Goal: Information Seeking & Learning: Find specific page/section

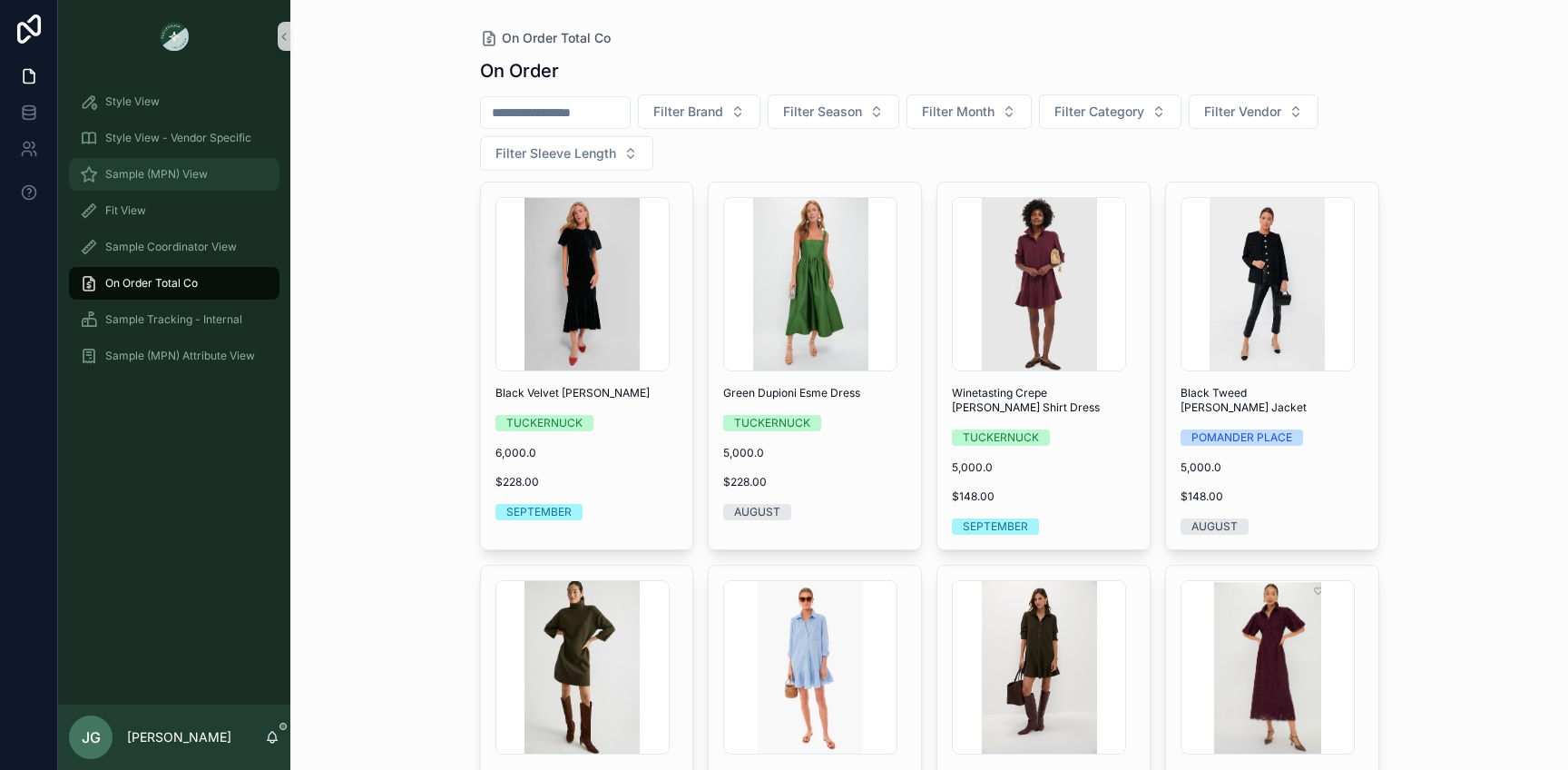
click at [175, 177] on span "Sample (MPN) View" at bounding box center [157, 174] width 102 height 15
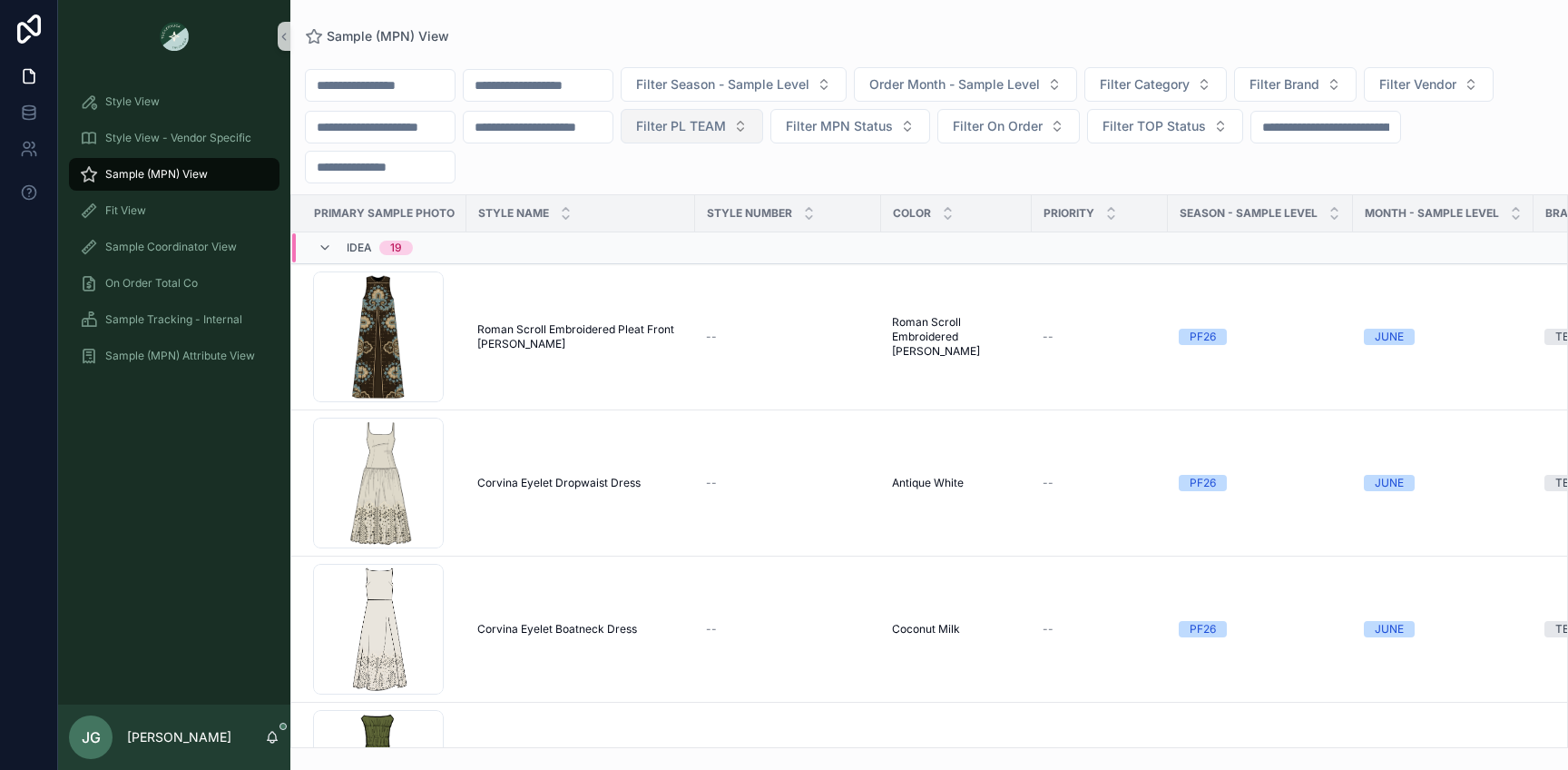
click at [726, 124] on span "Filter PL TEAM" at bounding box center [680, 126] width 90 height 18
click at [727, 252] on div "PHILLY" at bounding box center [725, 257] width 218 height 29
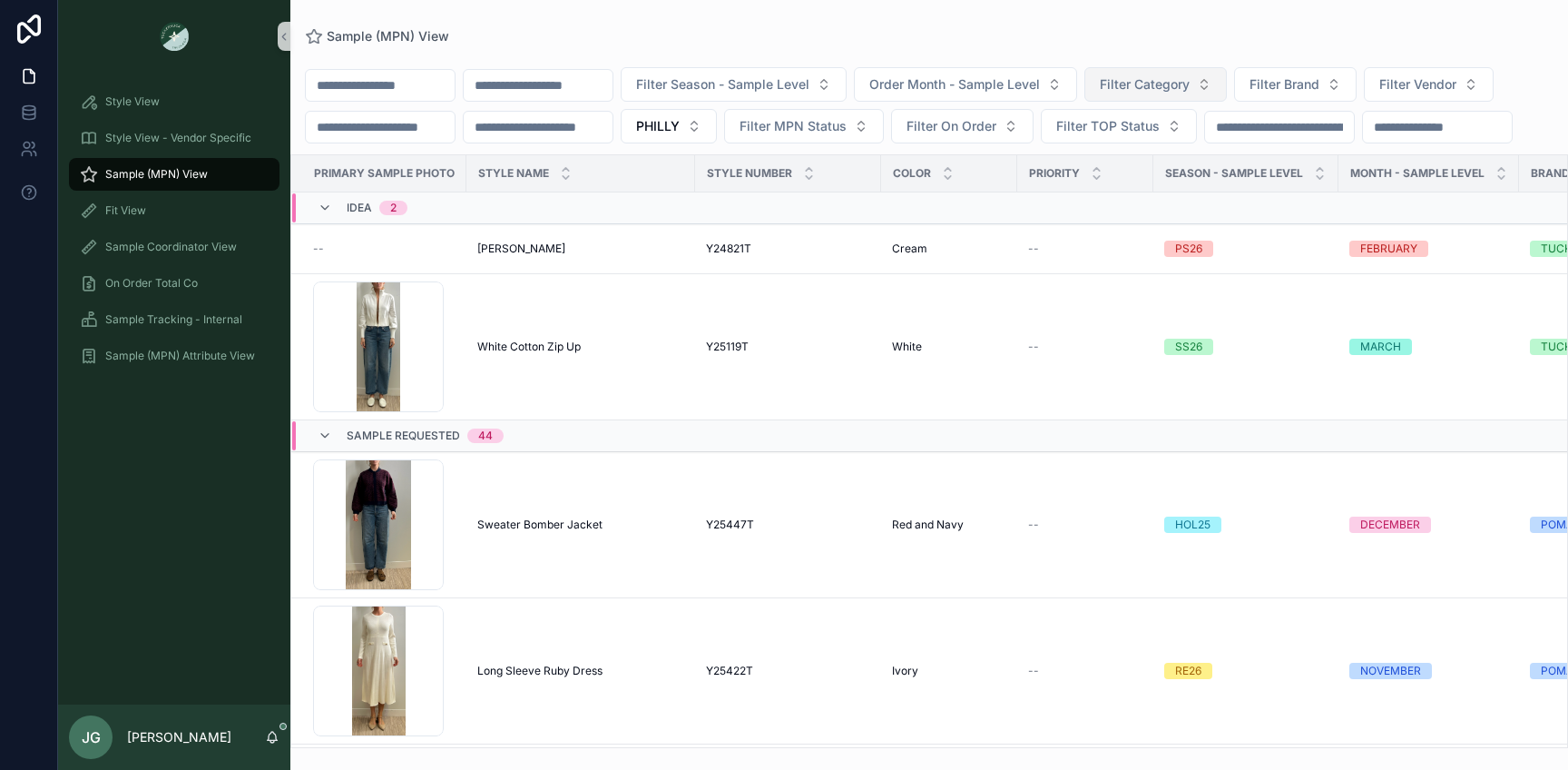
click at [1223, 86] on button "Filter Category" at bounding box center [1155, 84] width 143 height 35
type input "***"
click at [1152, 143] on div "Filter Season - Sample Level Order Month - Sample Level Filter Category Filter …" at bounding box center [929, 105] width 1277 height 76
click at [1124, 86] on button "Filter Category" at bounding box center [1155, 84] width 143 height 35
click at [1146, 165] on div "Dresses" at bounding box center [1190, 157] width 218 height 29
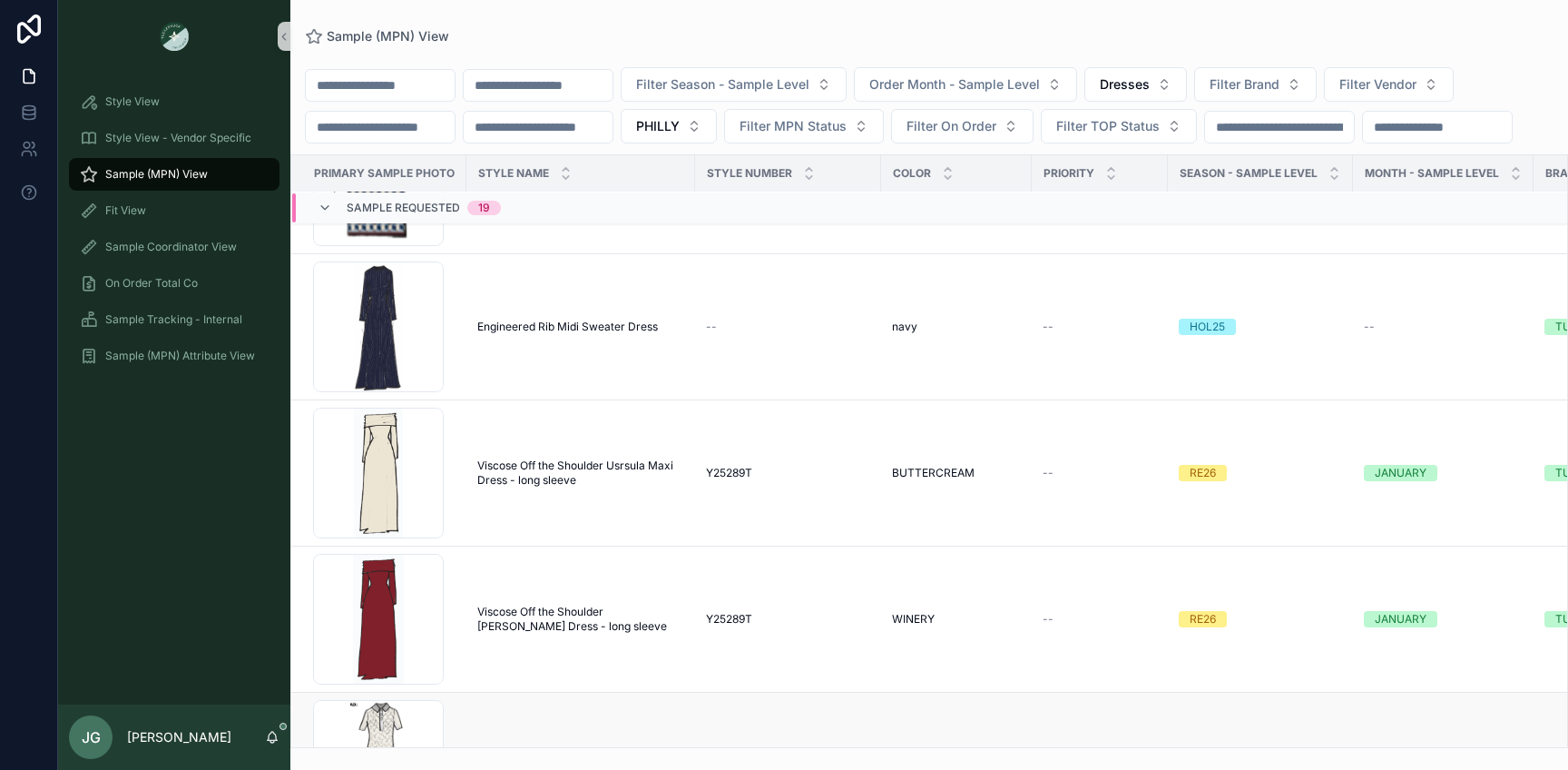
scroll to position [2502, 0]
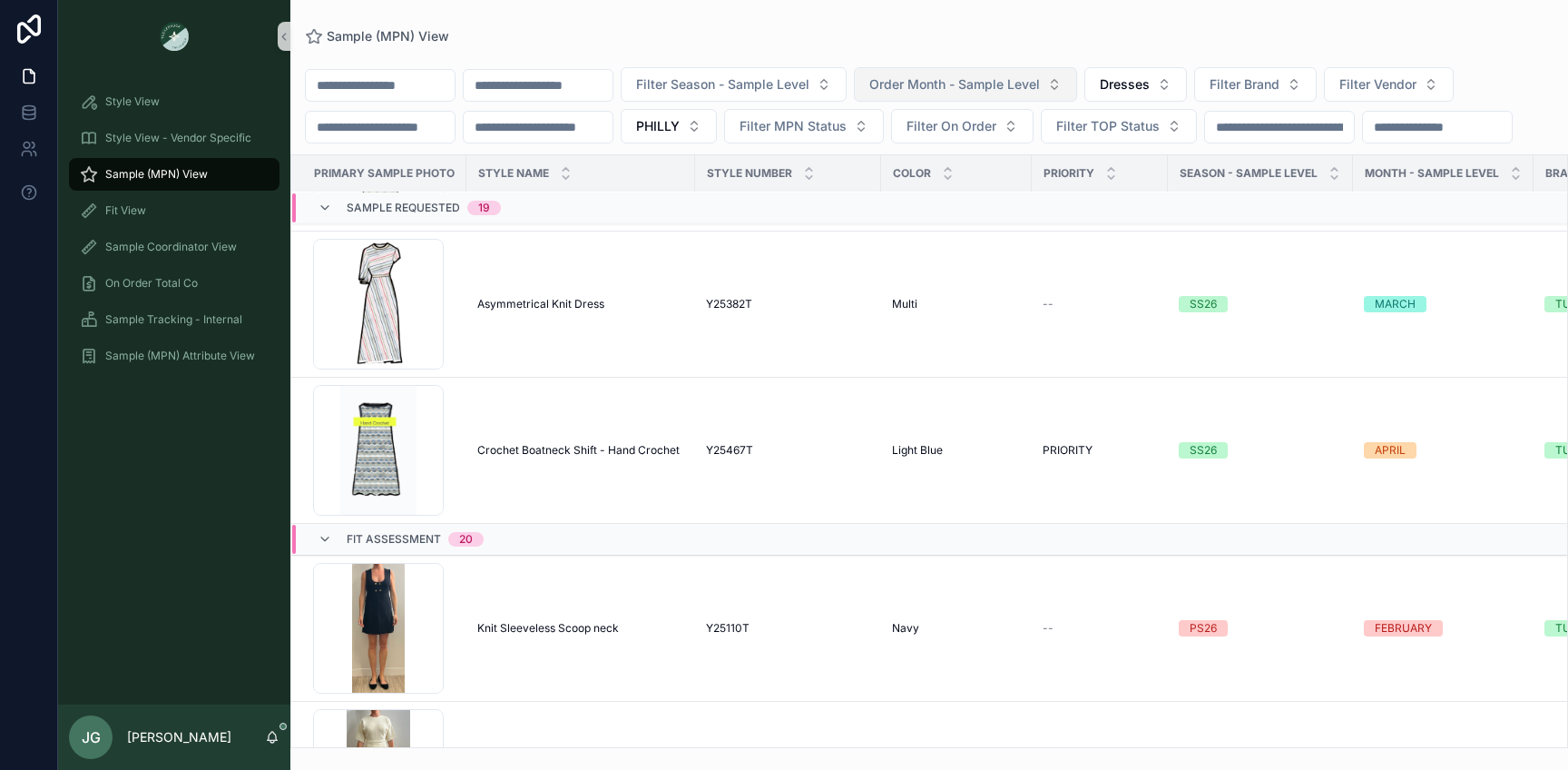
click at [1008, 97] on button "Order Month - Sample Level" at bounding box center [965, 84] width 224 height 35
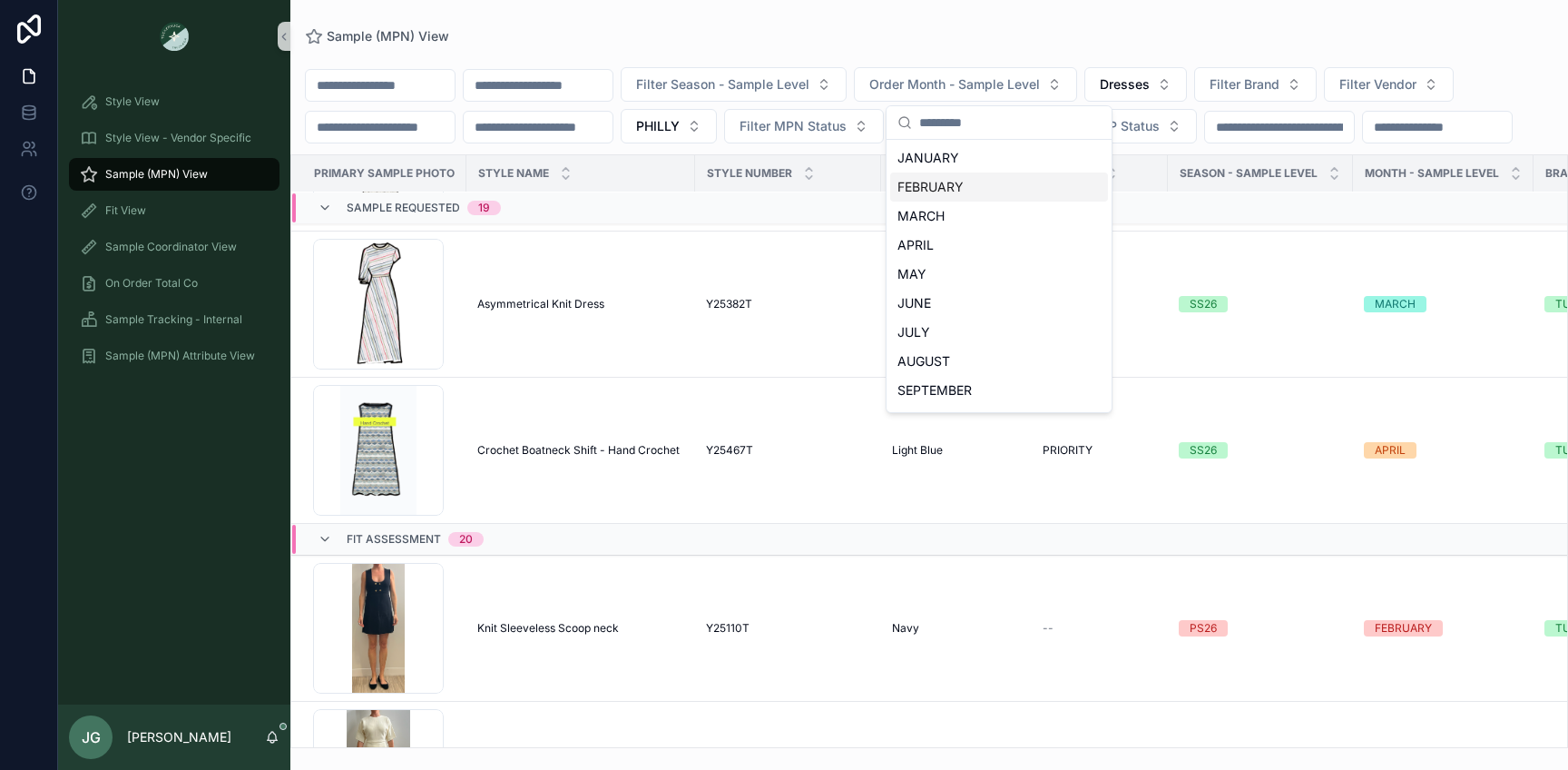
click at [995, 182] on div "FEBRUARY" at bounding box center [998, 186] width 218 height 29
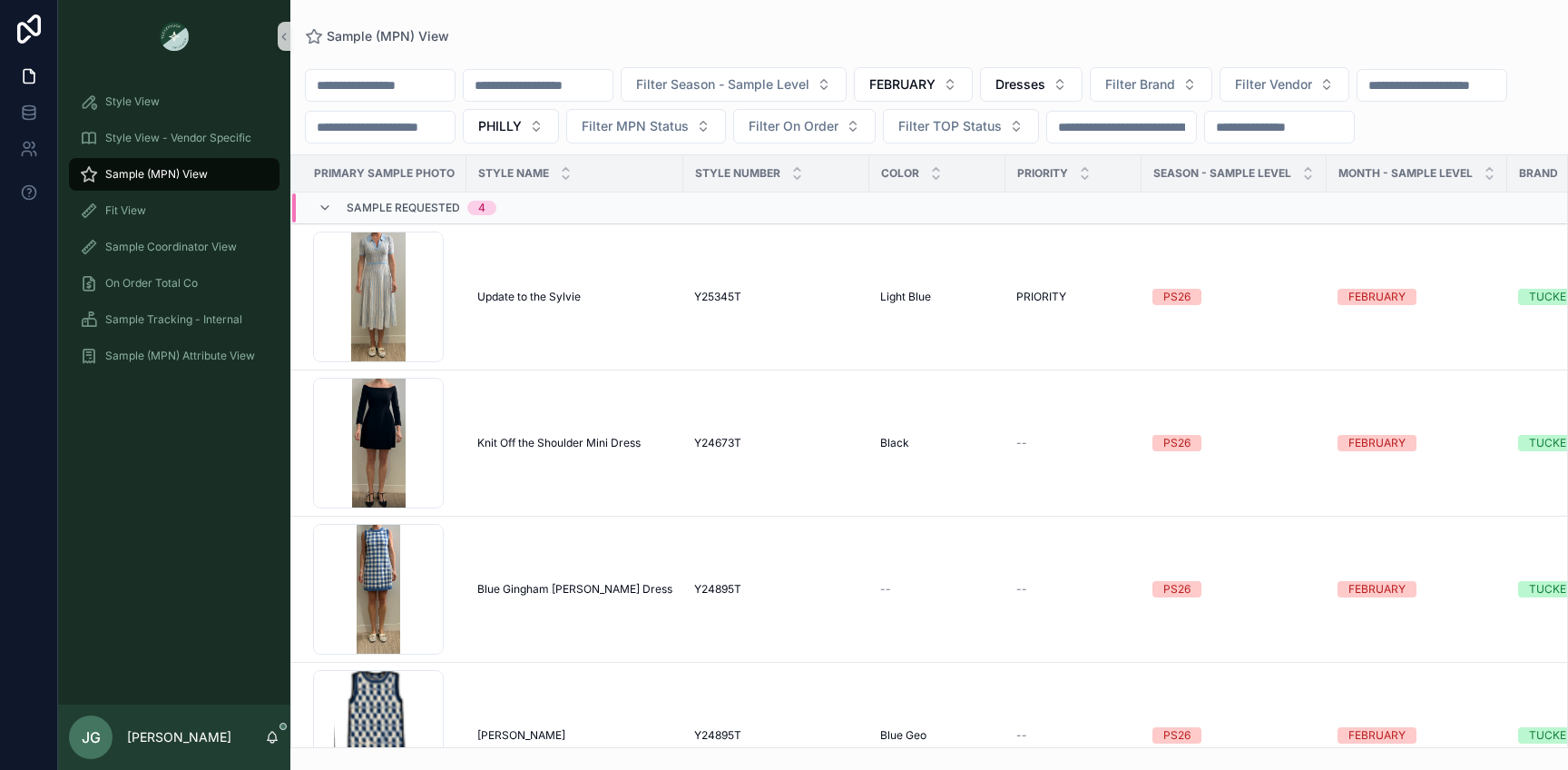
click at [956, 98] on button "FEBRUARY" at bounding box center [913, 84] width 119 height 35
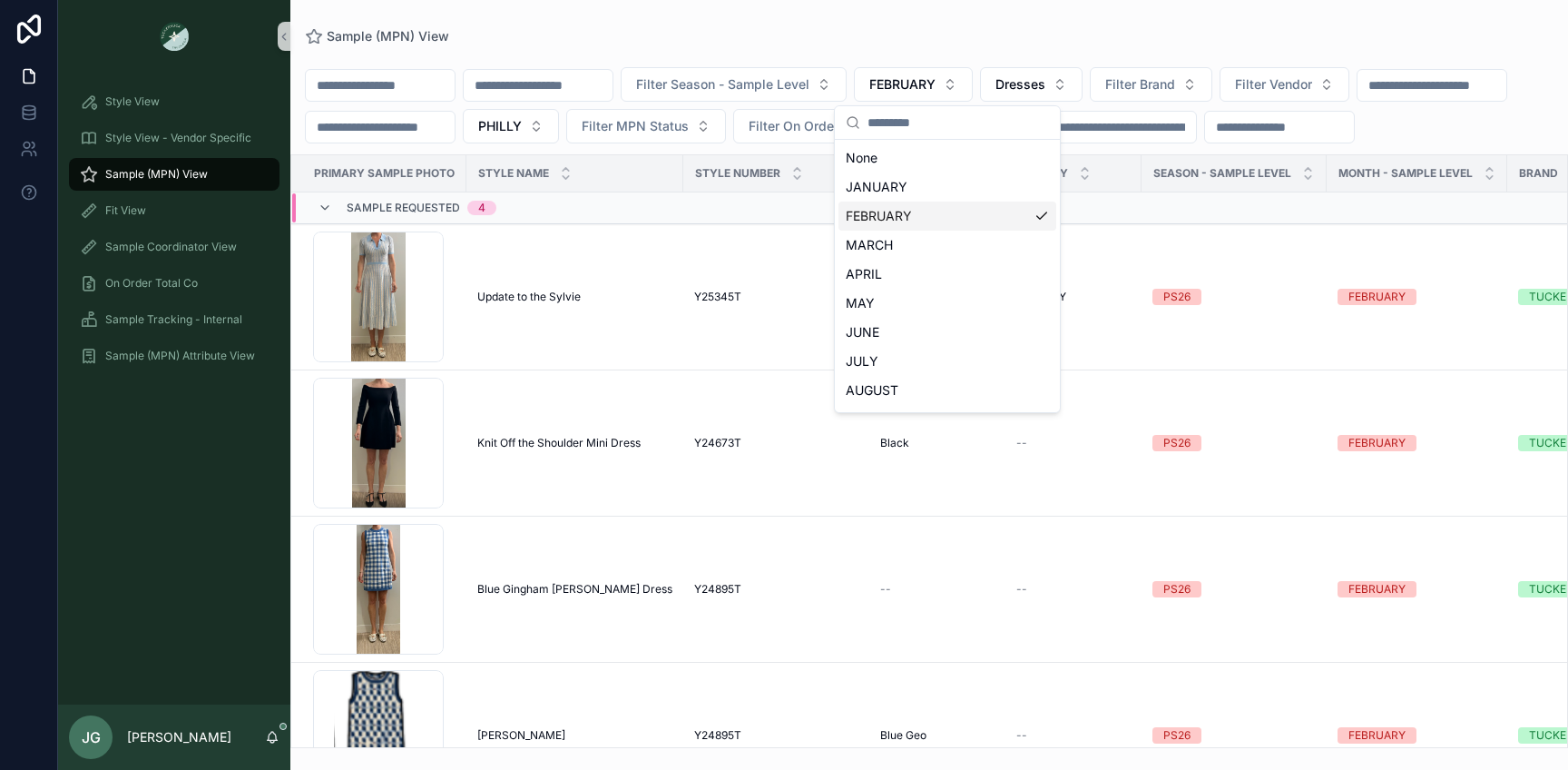
drag, startPoint x: 933, startPoint y: 229, endPoint x: 931, endPoint y: 206, distance: 23.1
click at [933, 230] on div "FEBRUARY" at bounding box center [947, 215] width 218 height 29
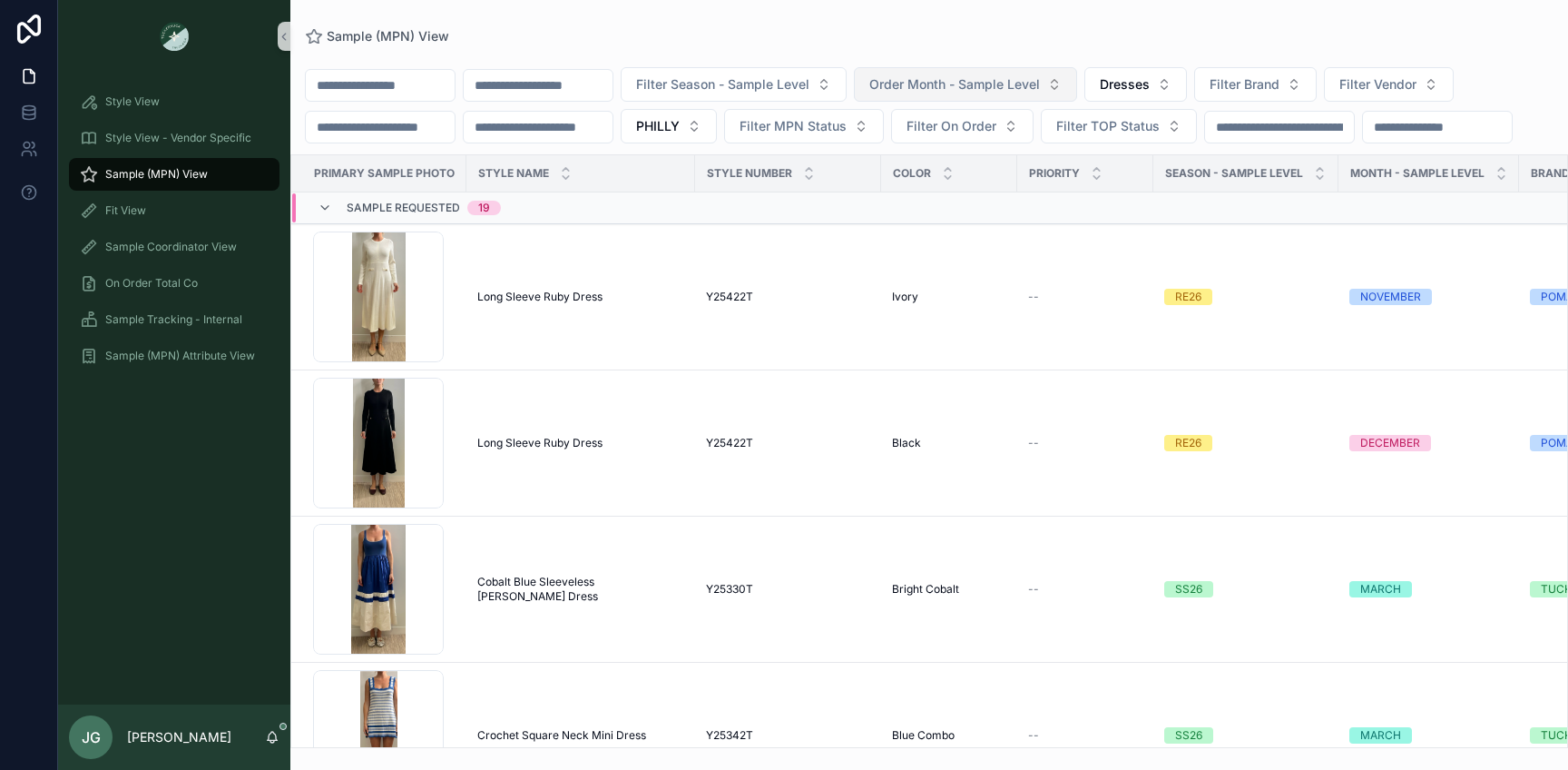
click at [974, 86] on span "Order Month - Sample Level" at bounding box center [954, 84] width 170 height 18
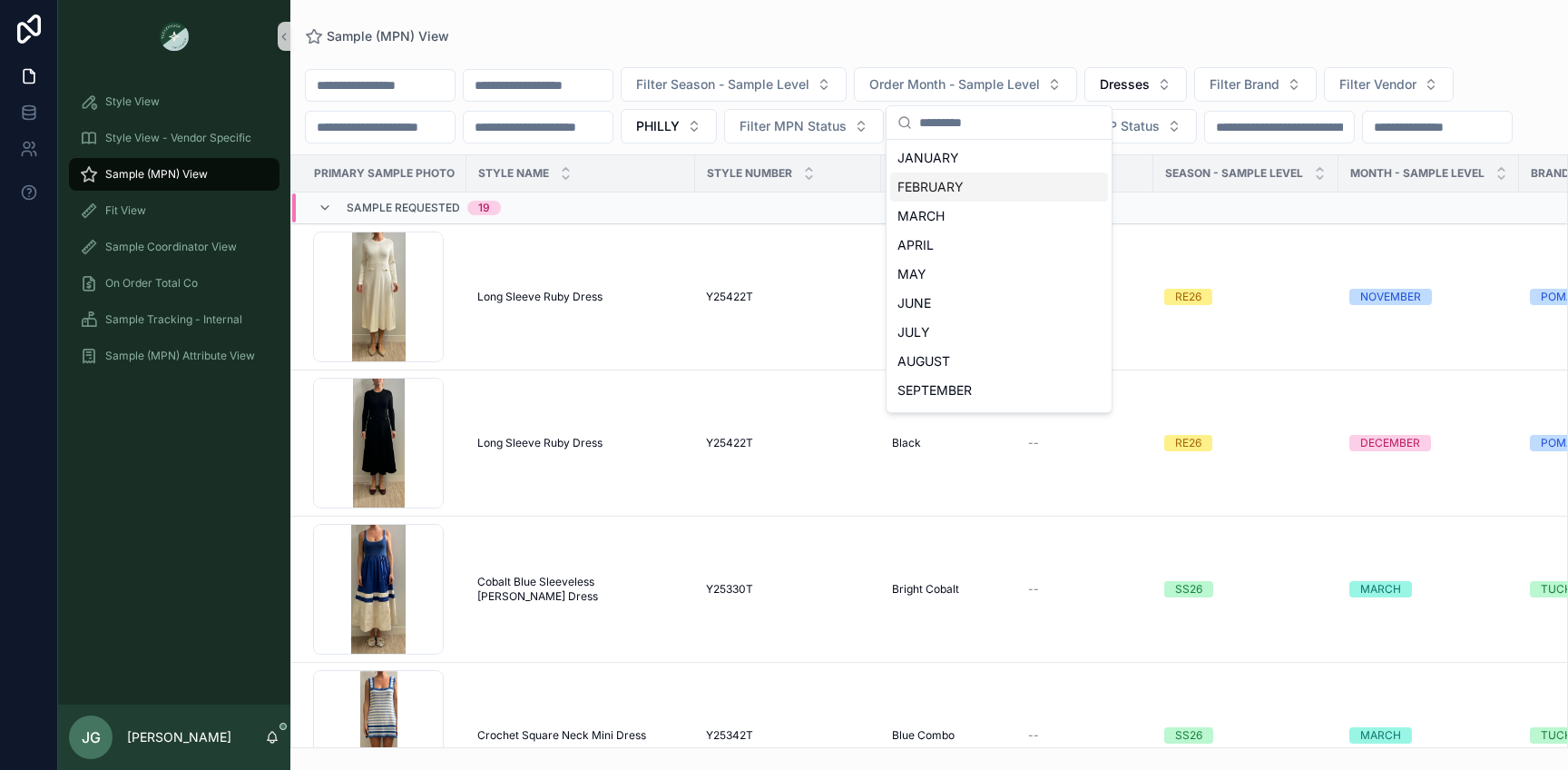
click at [954, 187] on div "FEBRUARY" at bounding box center [998, 186] width 218 height 29
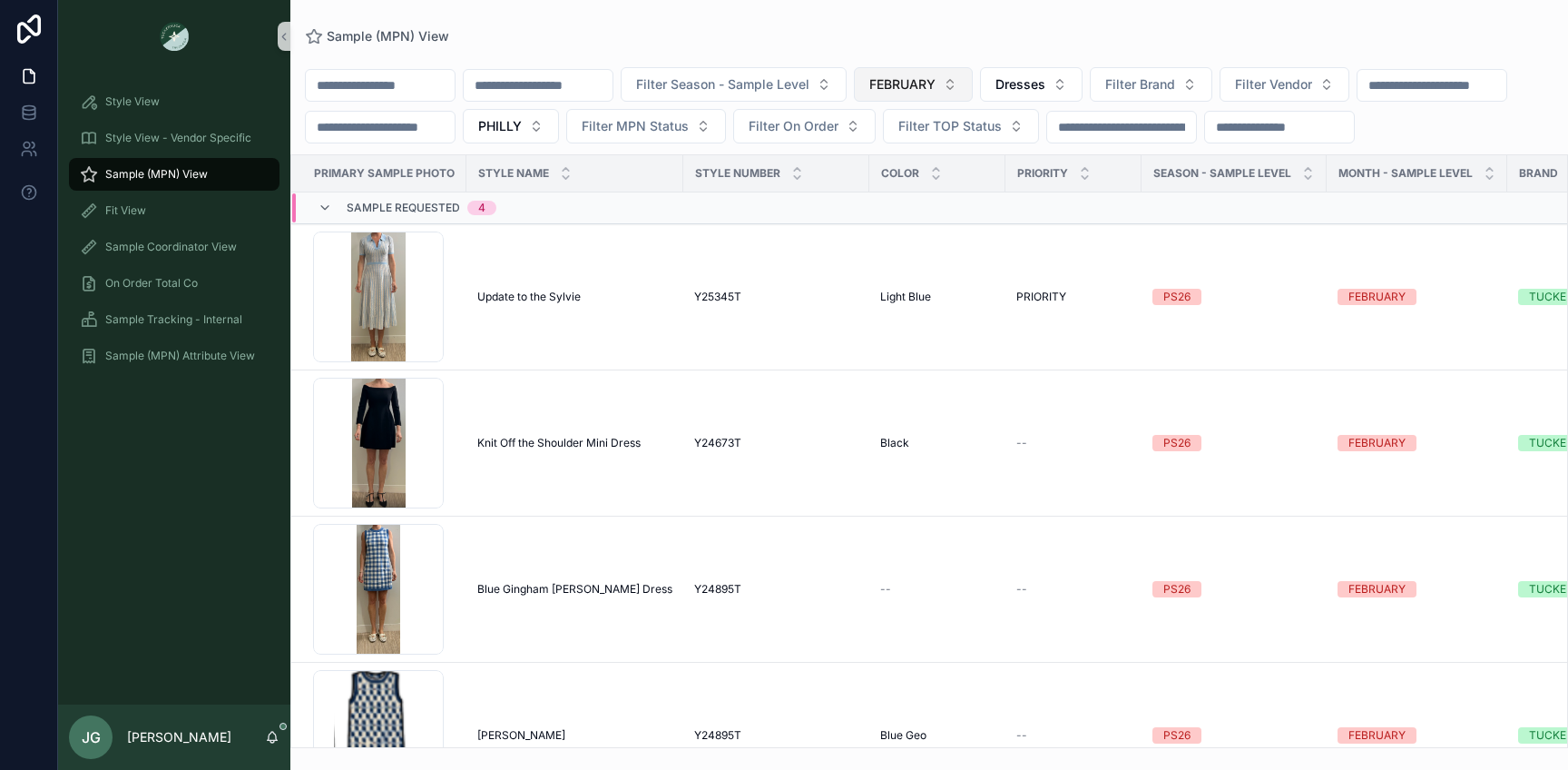
click at [935, 90] on span "FEBRUARY" at bounding box center [902, 84] width 66 height 18
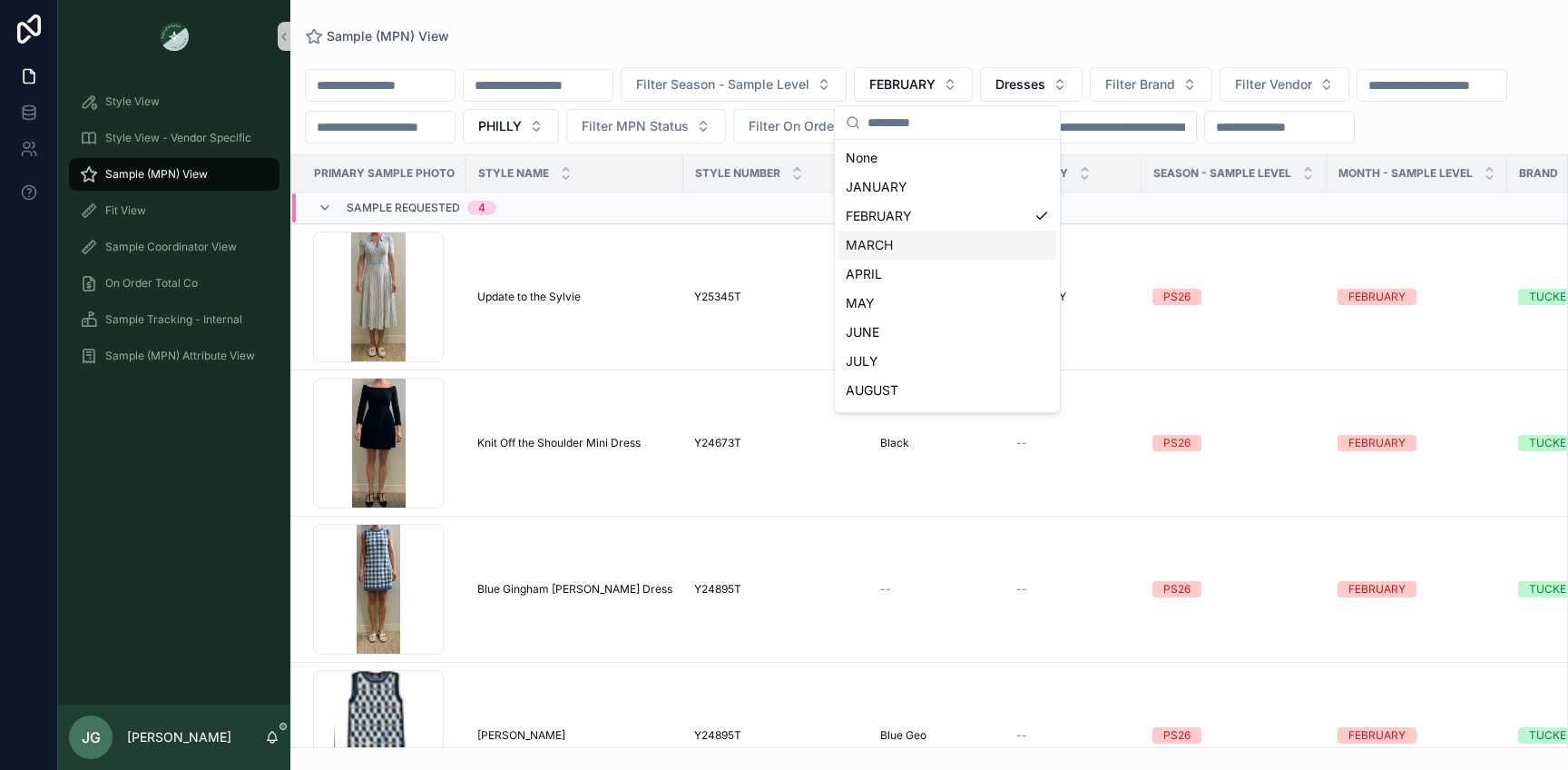
click at [964, 236] on div "MARCH" at bounding box center [947, 245] width 218 height 29
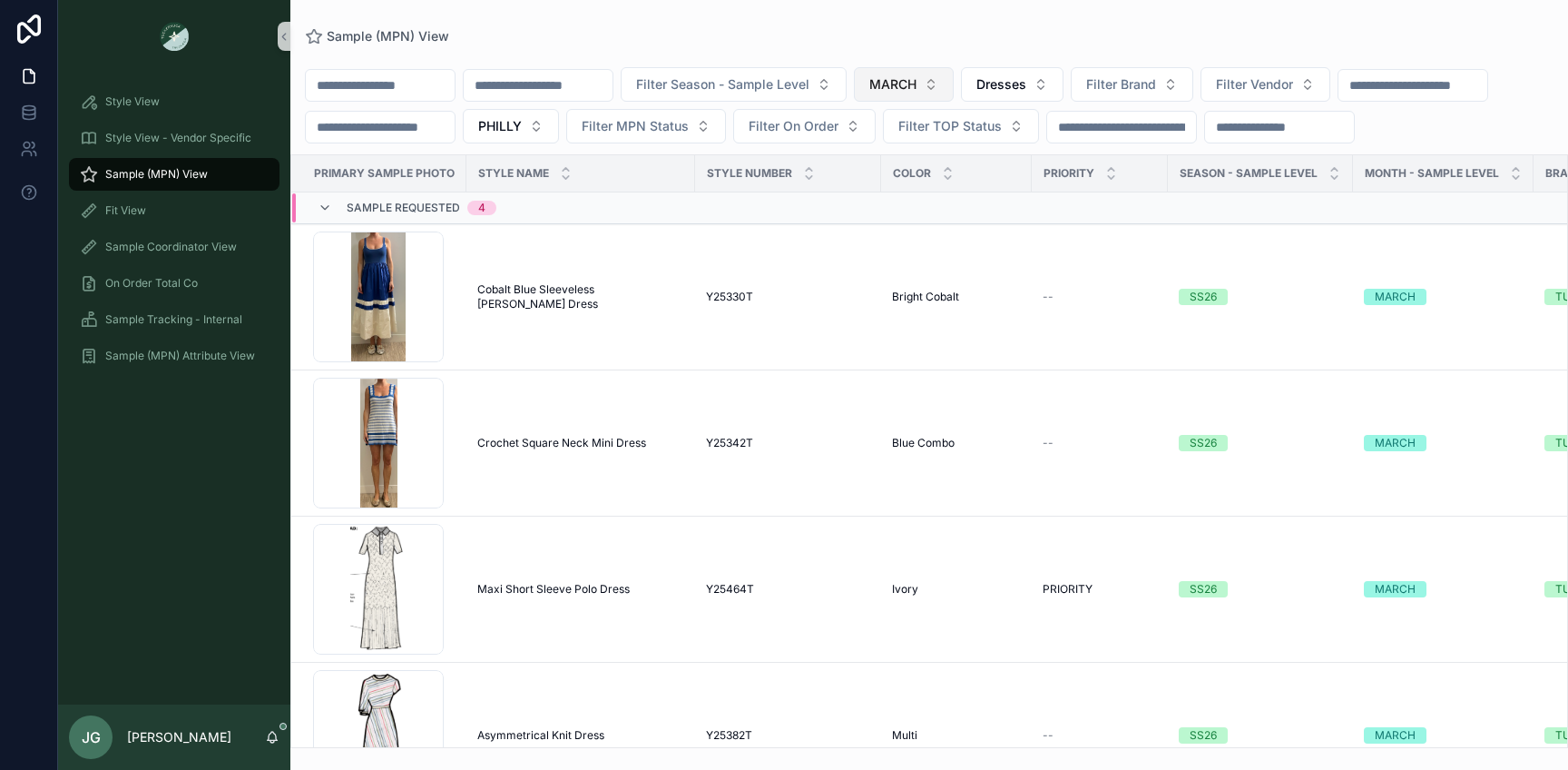
click at [954, 93] on button "MARCH" at bounding box center [903, 84] width 100 height 35
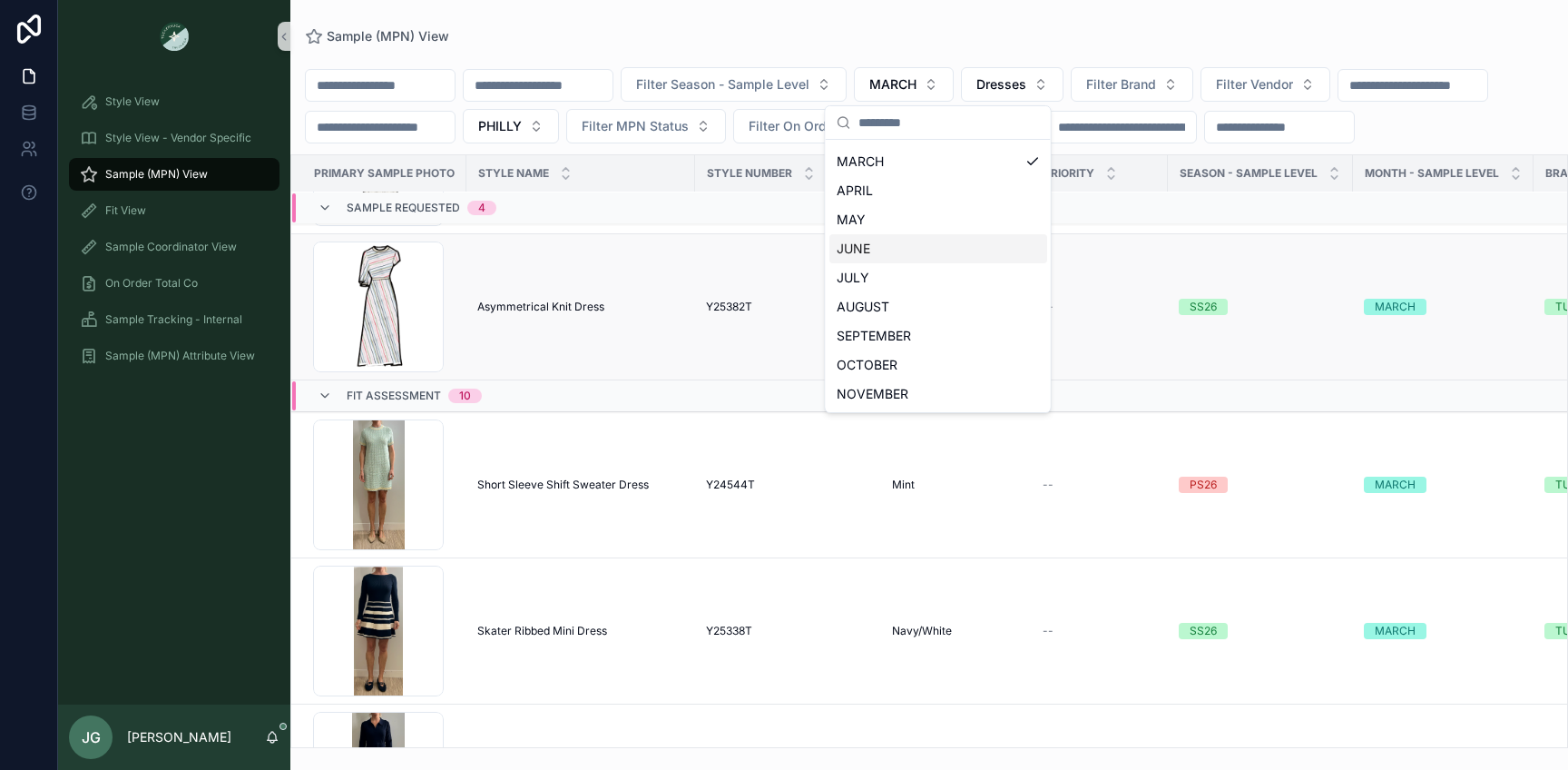
scroll to position [674, 0]
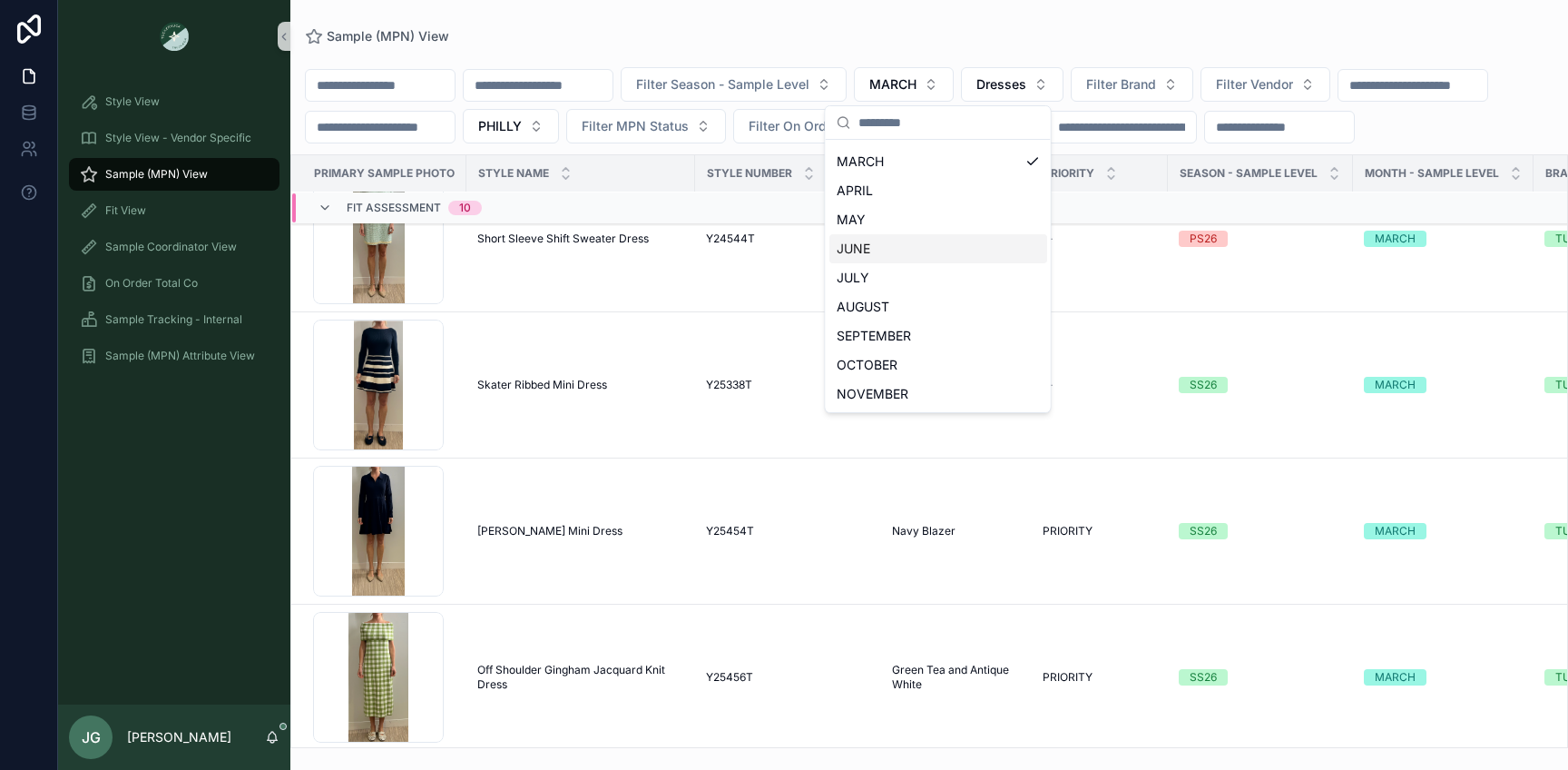
click at [379, 675] on div "Screenshot-2025-09-23-at-9.58.46-AM .png" at bounding box center [378, 677] width 131 height 131
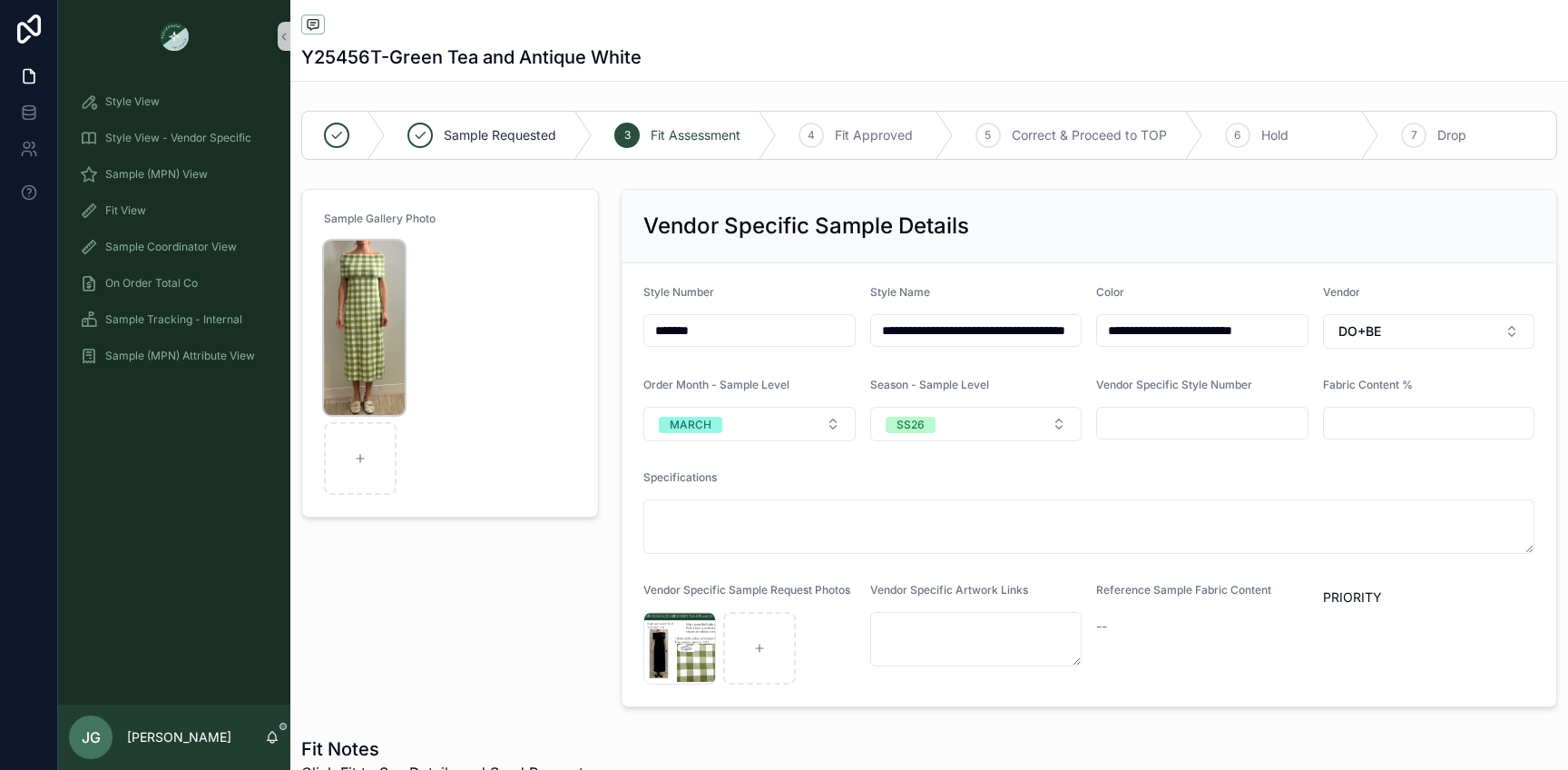
click at [360, 360] on img "scrollable content" at bounding box center [365, 327] width 81 height 175
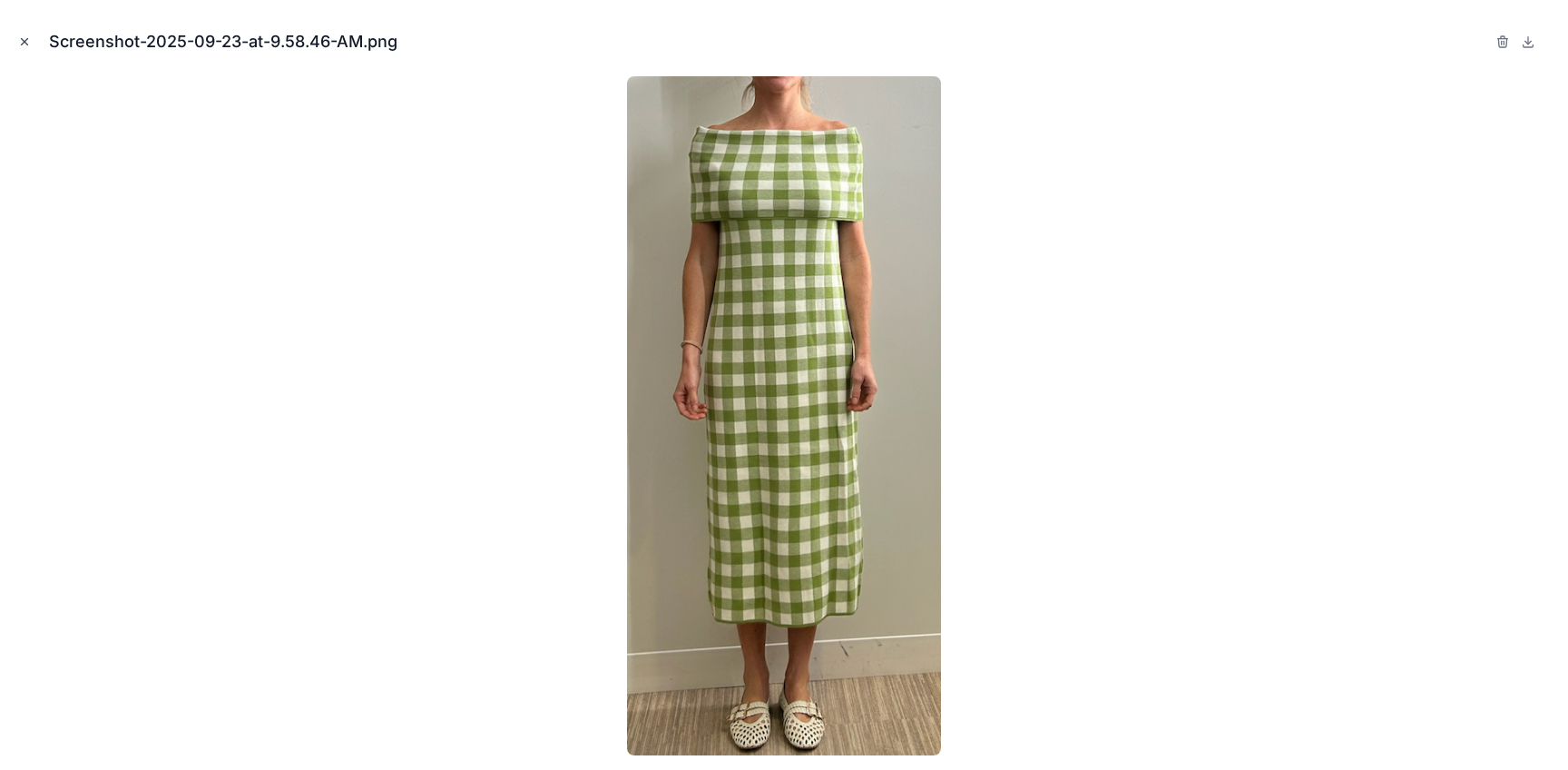
click at [28, 42] on icon "Close modal" at bounding box center [24, 41] width 13 height 13
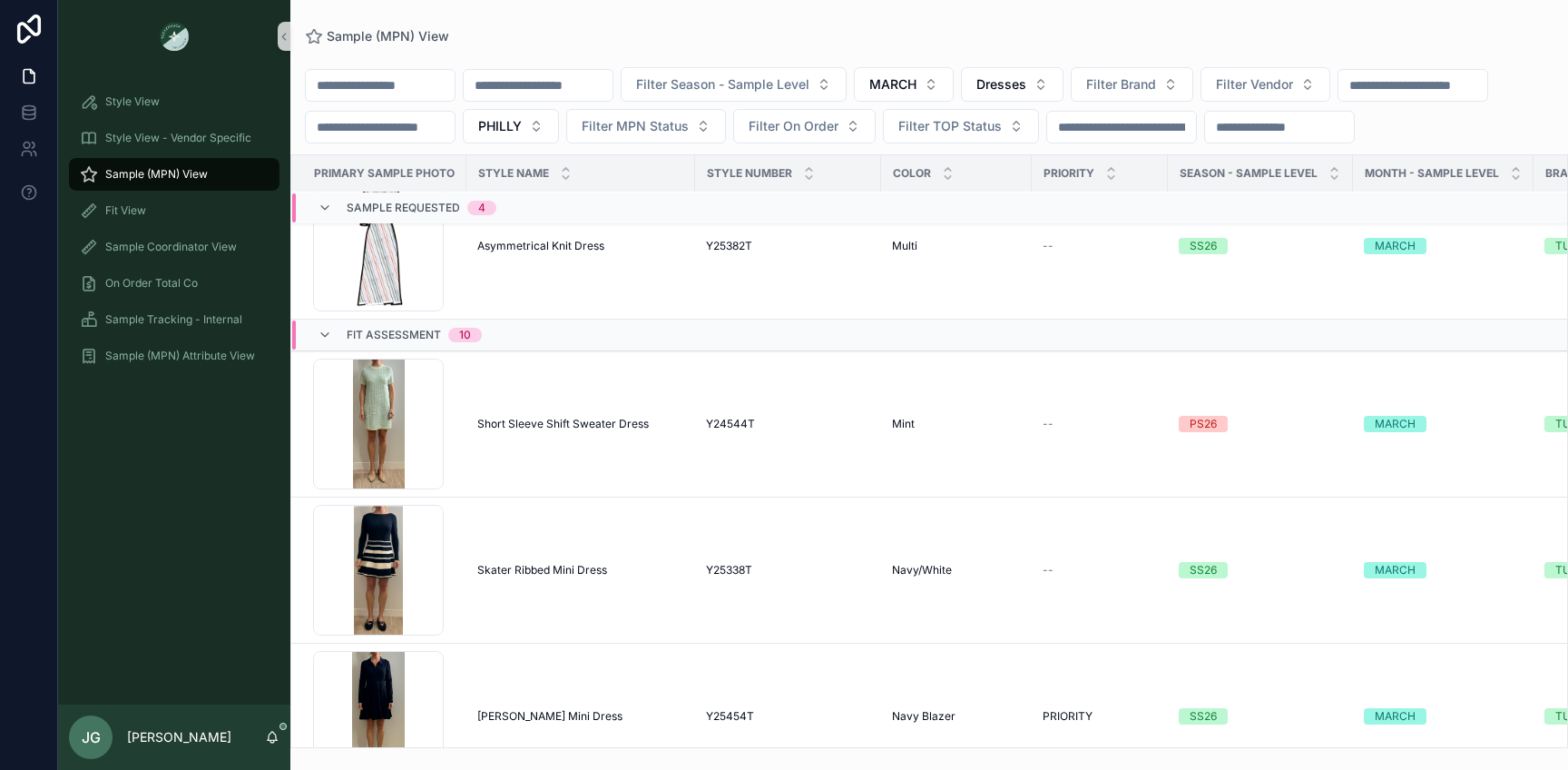
scroll to position [665, 0]
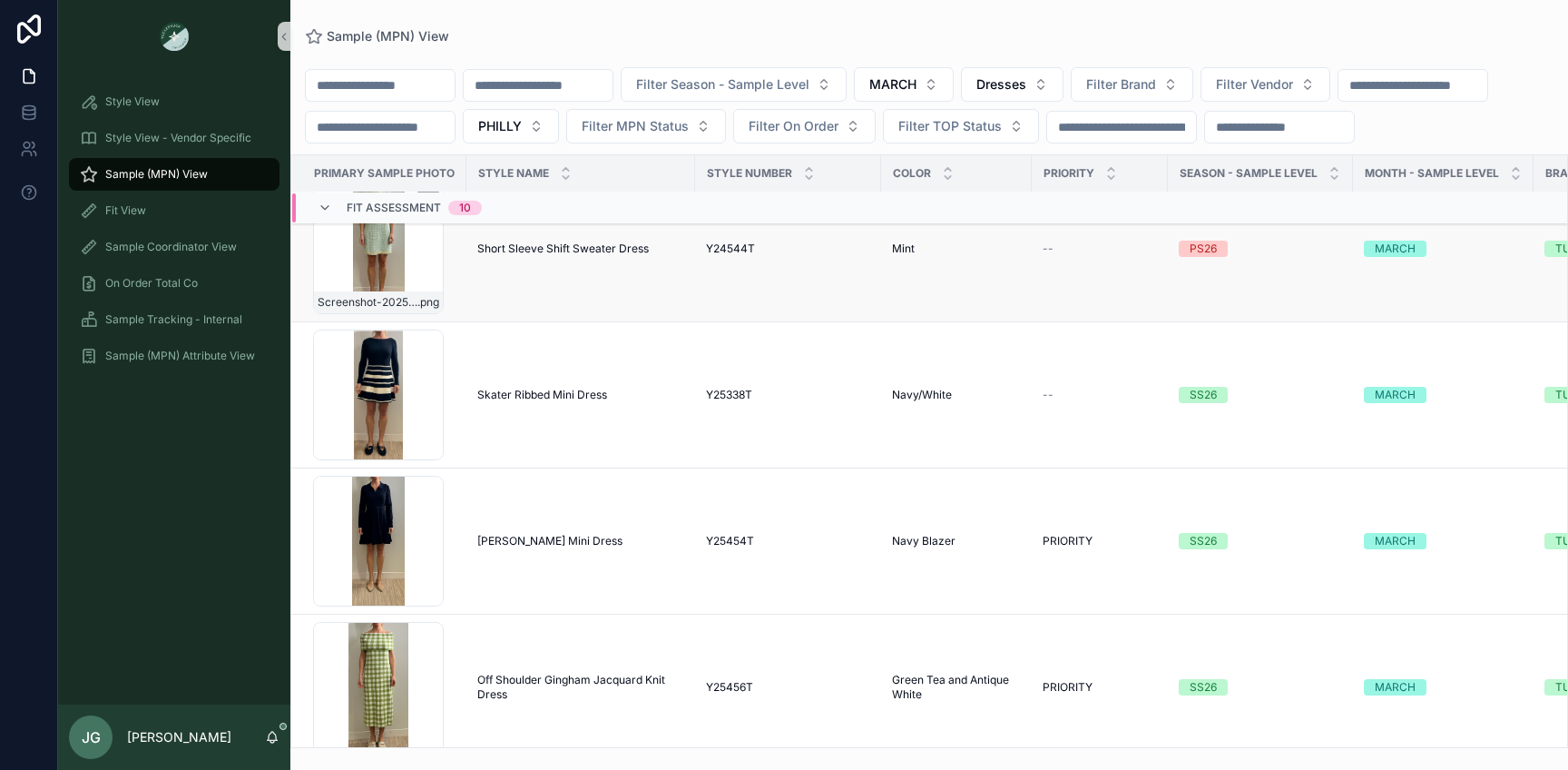
click at [373, 269] on div "Screenshot-2025-09-23-at-10.00.28-AM .png" at bounding box center [378, 248] width 131 height 131
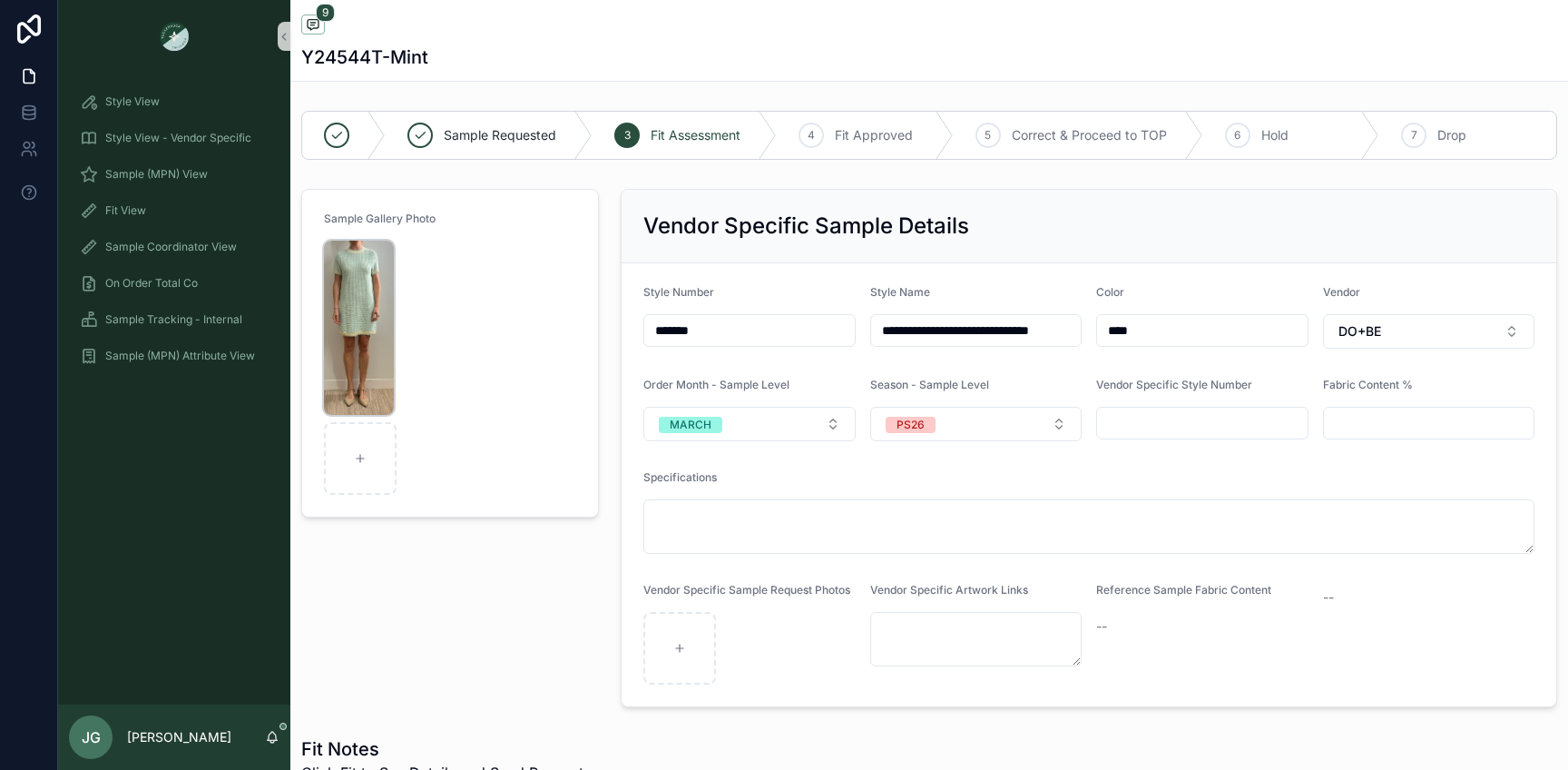
scroll to position [333, 0]
click at [364, 341] on img "scrollable content" at bounding box center [359, 327] width 70 height 175
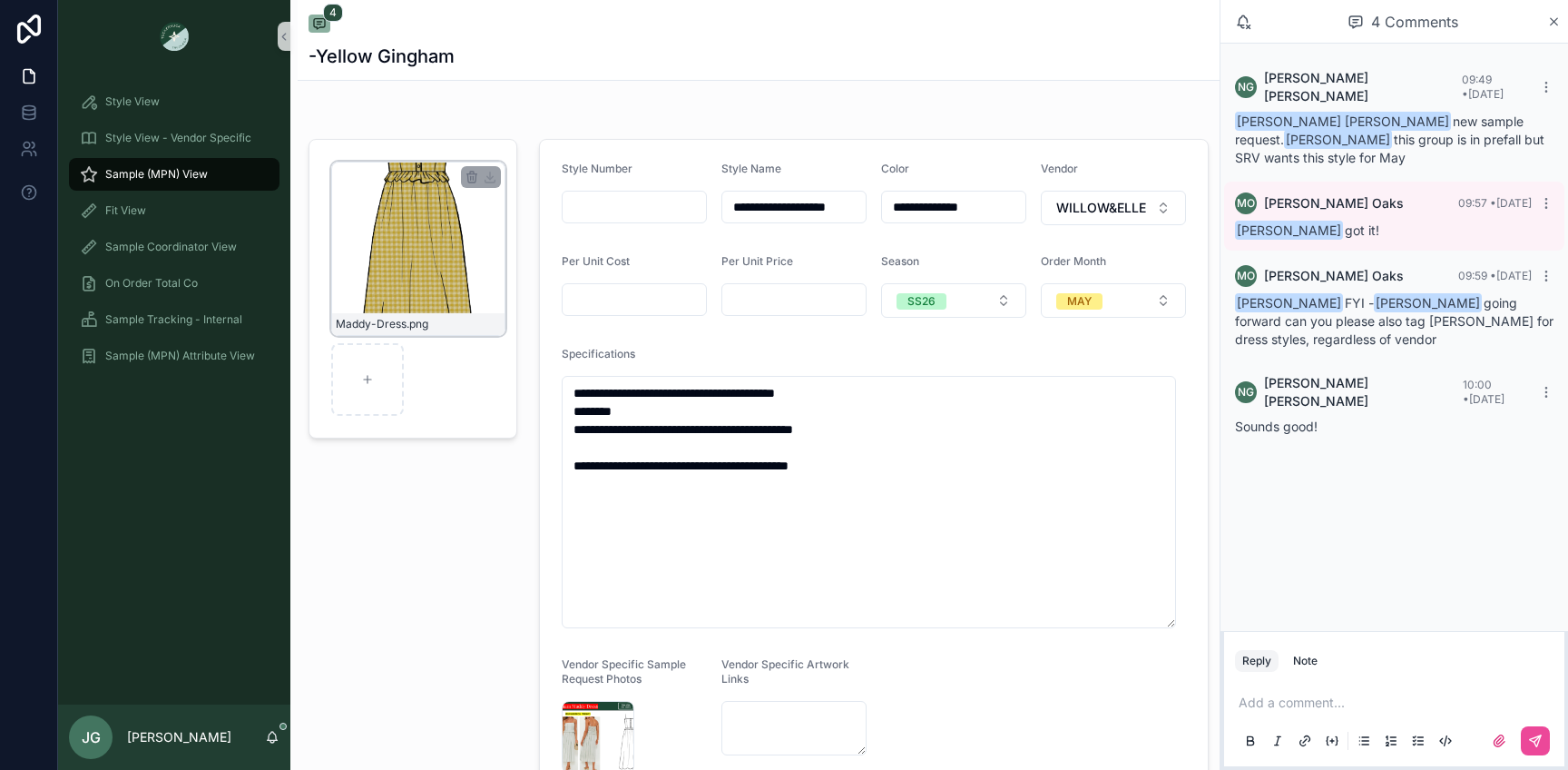
click at [398, 246] on div "Maddy-Dress .png" at bounding box center [418, 248] width 174 height 175
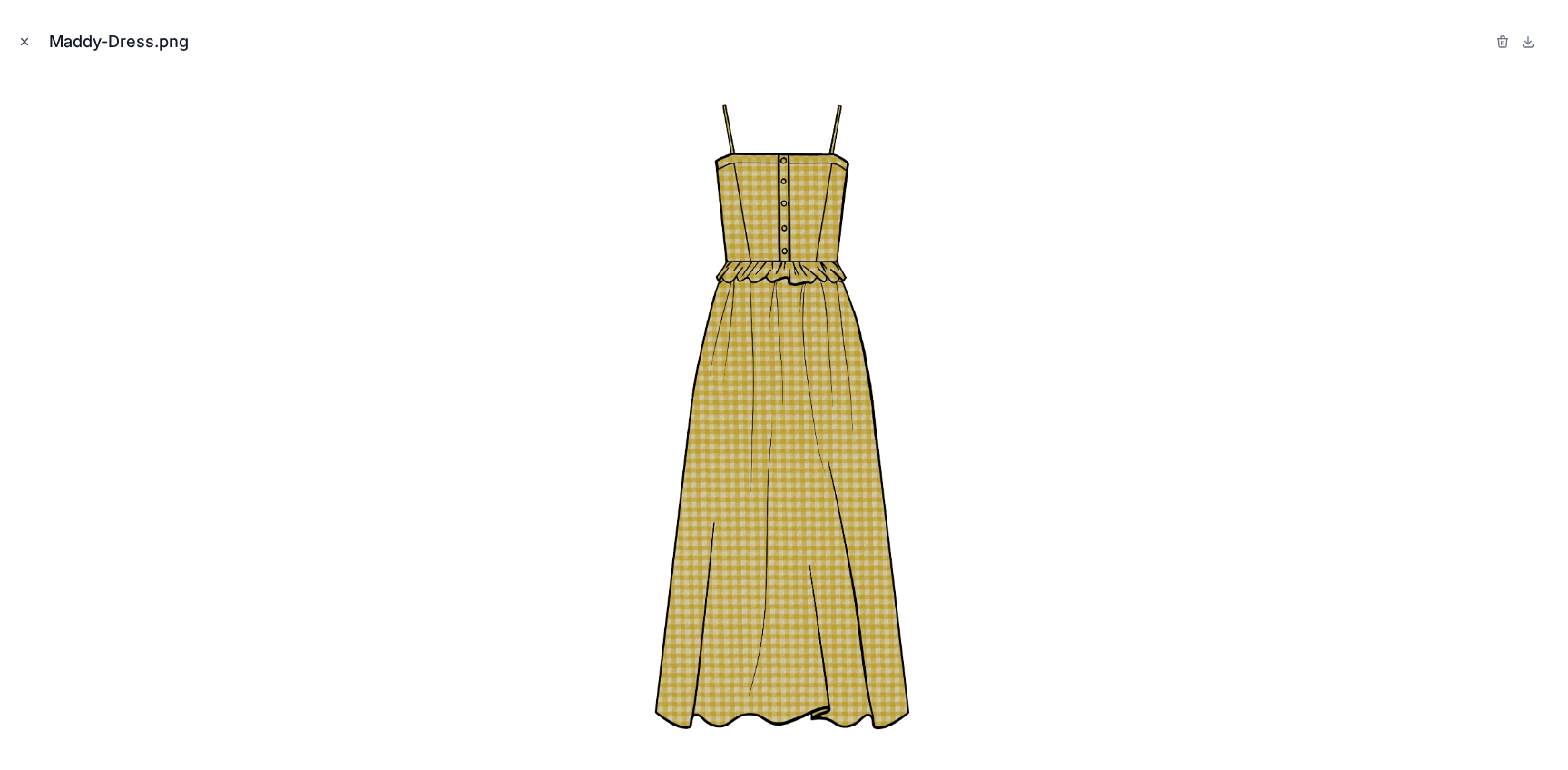
click at [20, 46] on icon "Close modal" at bounding box center [24, 41] width 13 height 13
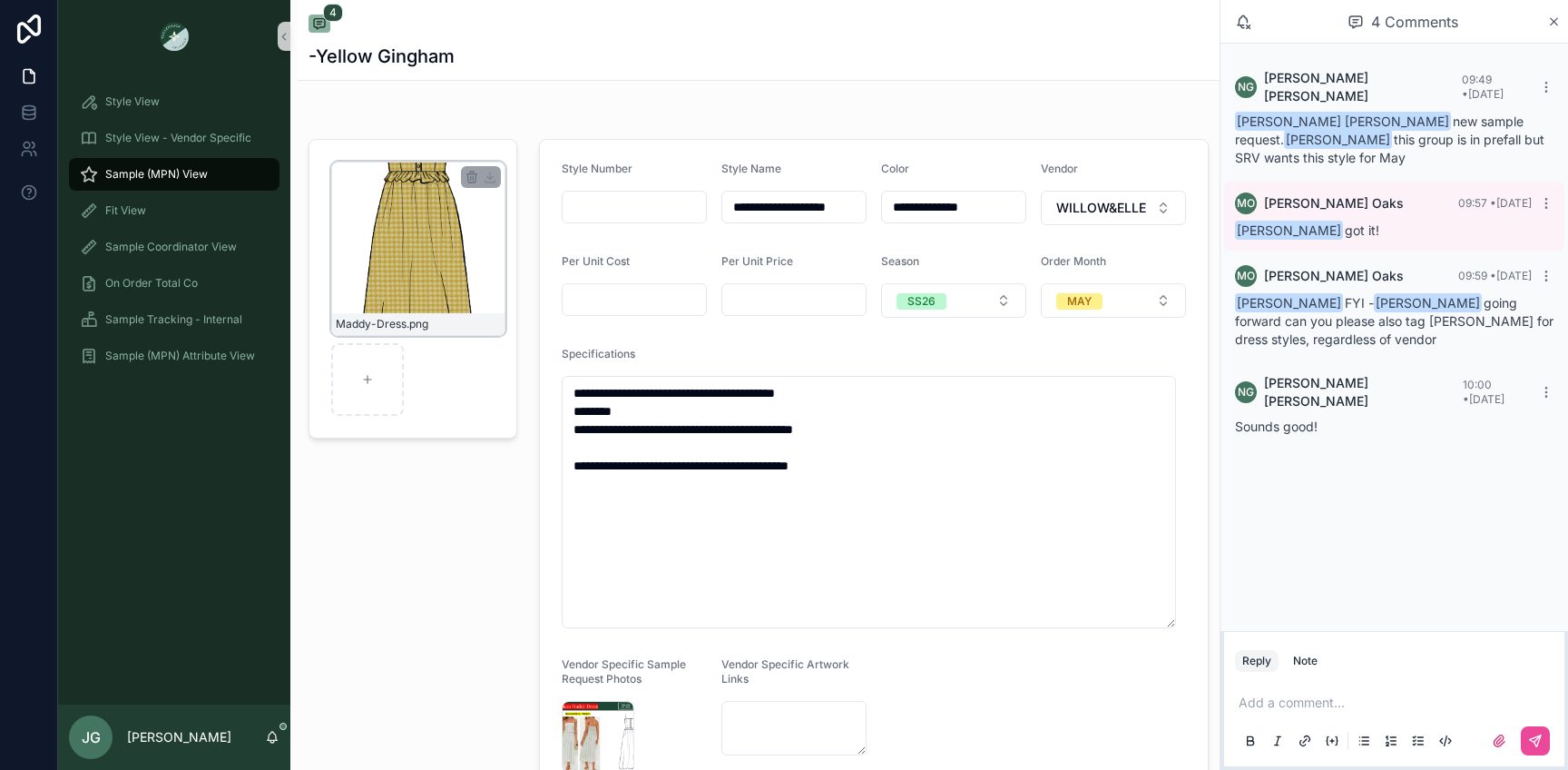
click at [443, 274] on div "Maddy-Dress .png" at bounding box center [418, 248] width 174 height 175
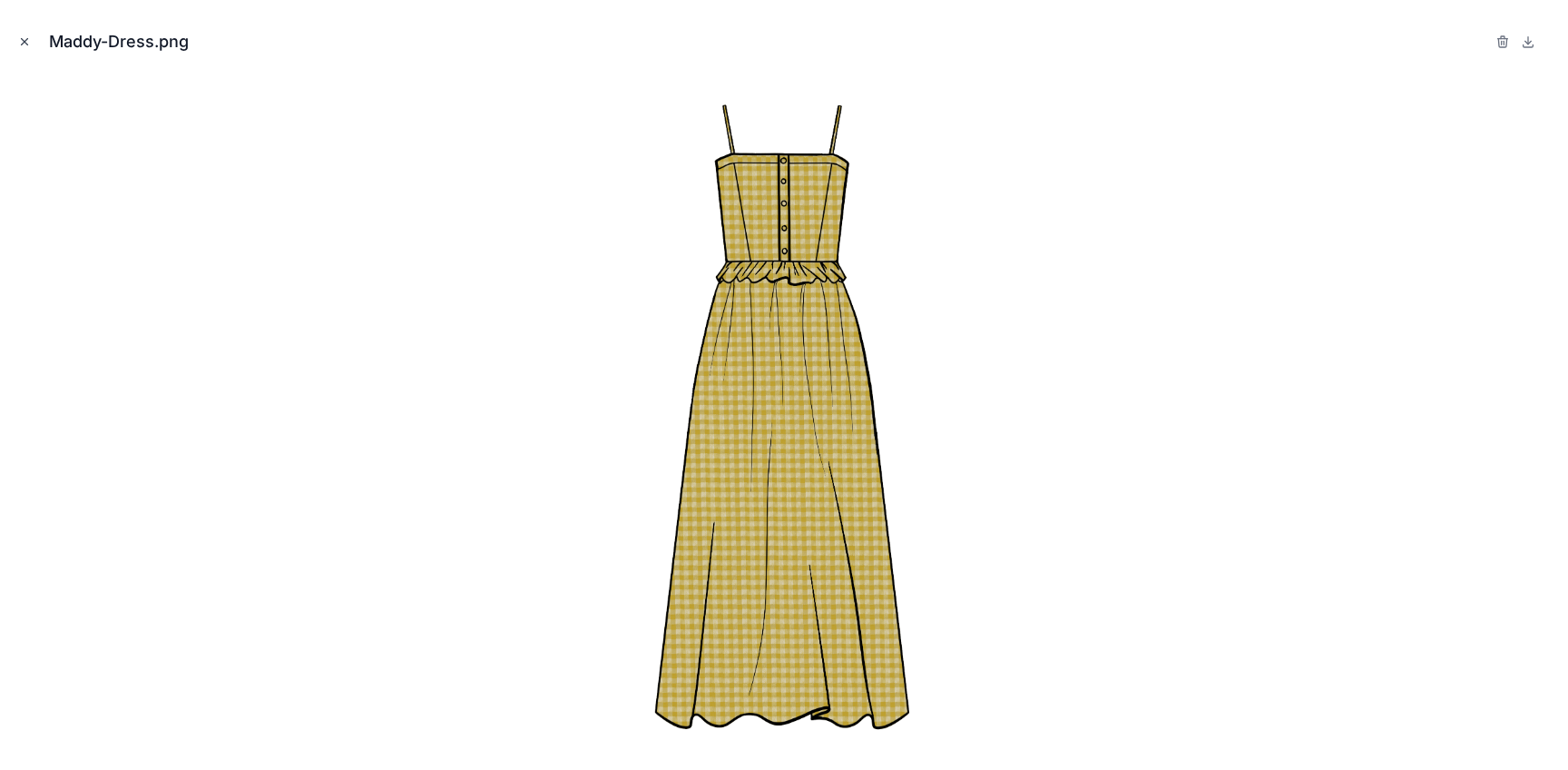
click at [27, 44] on icon "Close modal" at bounding box center [25, 42] width 6 height 6
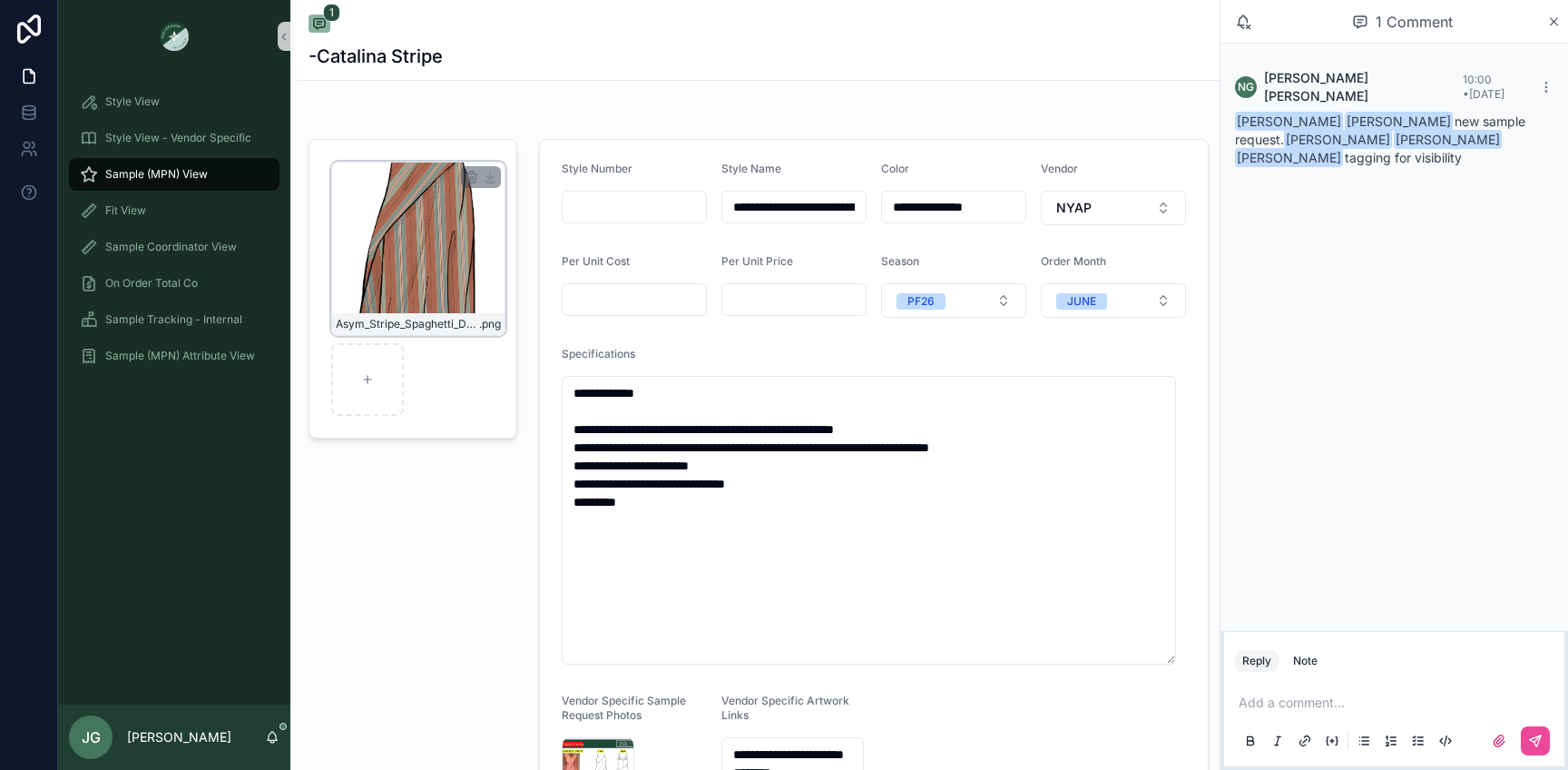
click at [478, 306] on div "Asym_Stripe_Spaghetti_Dress .png" at bounding box center [418, 248] width 174 height 175
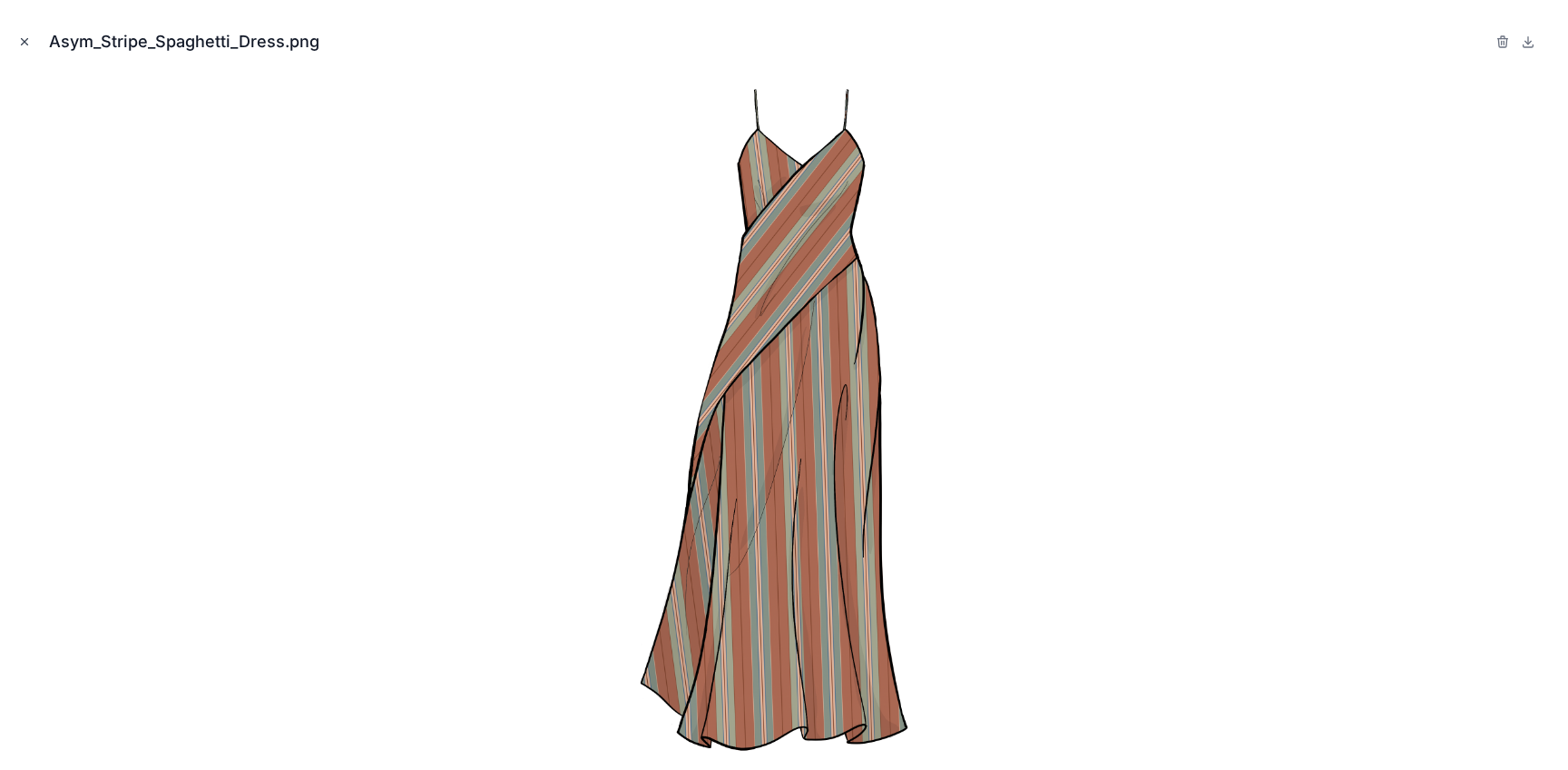
click at [29, 40] on icon "Close modal" at bounding box center [24, 41] width 13 height 13
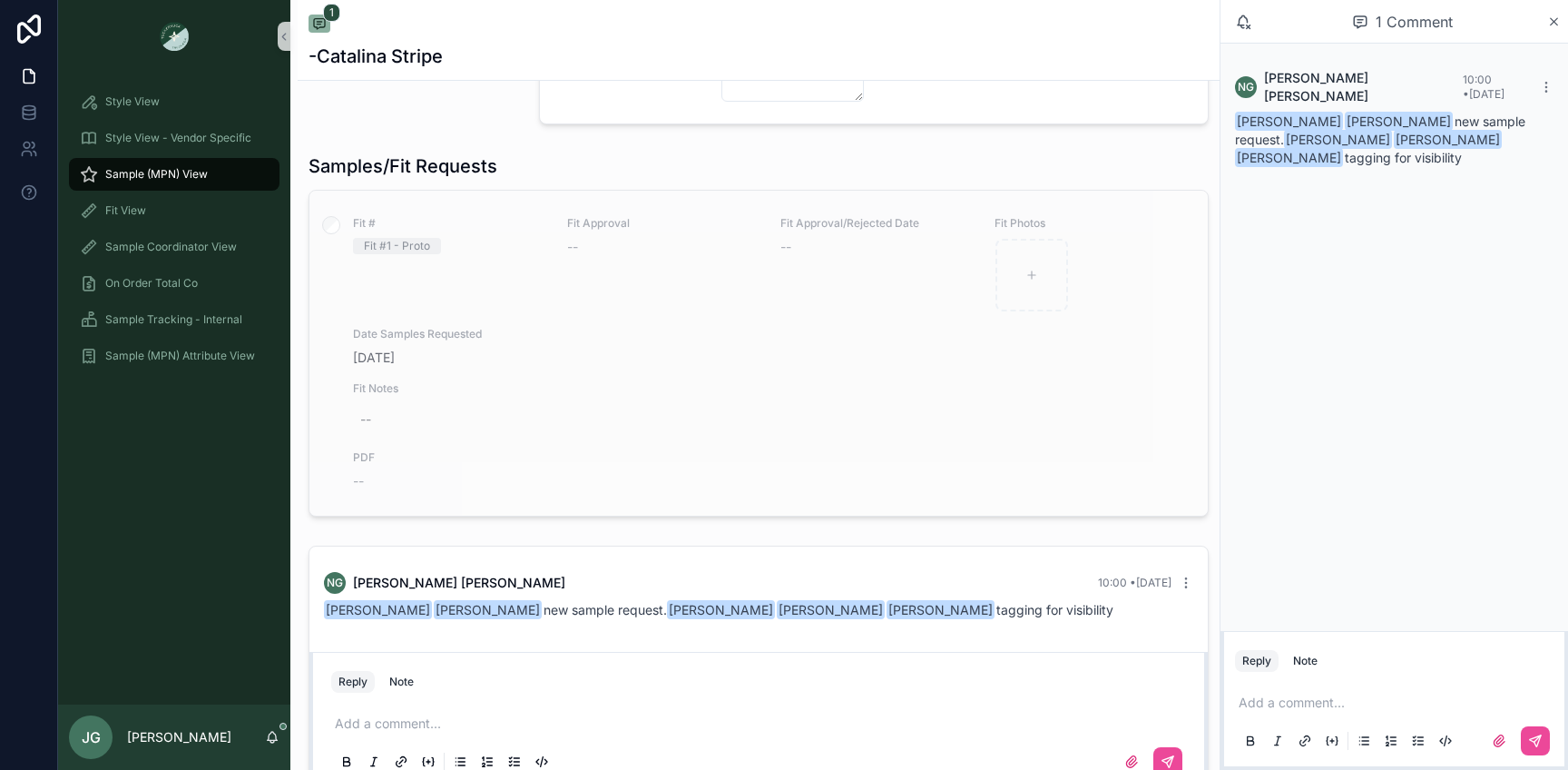
scroll to position [1180, 0]
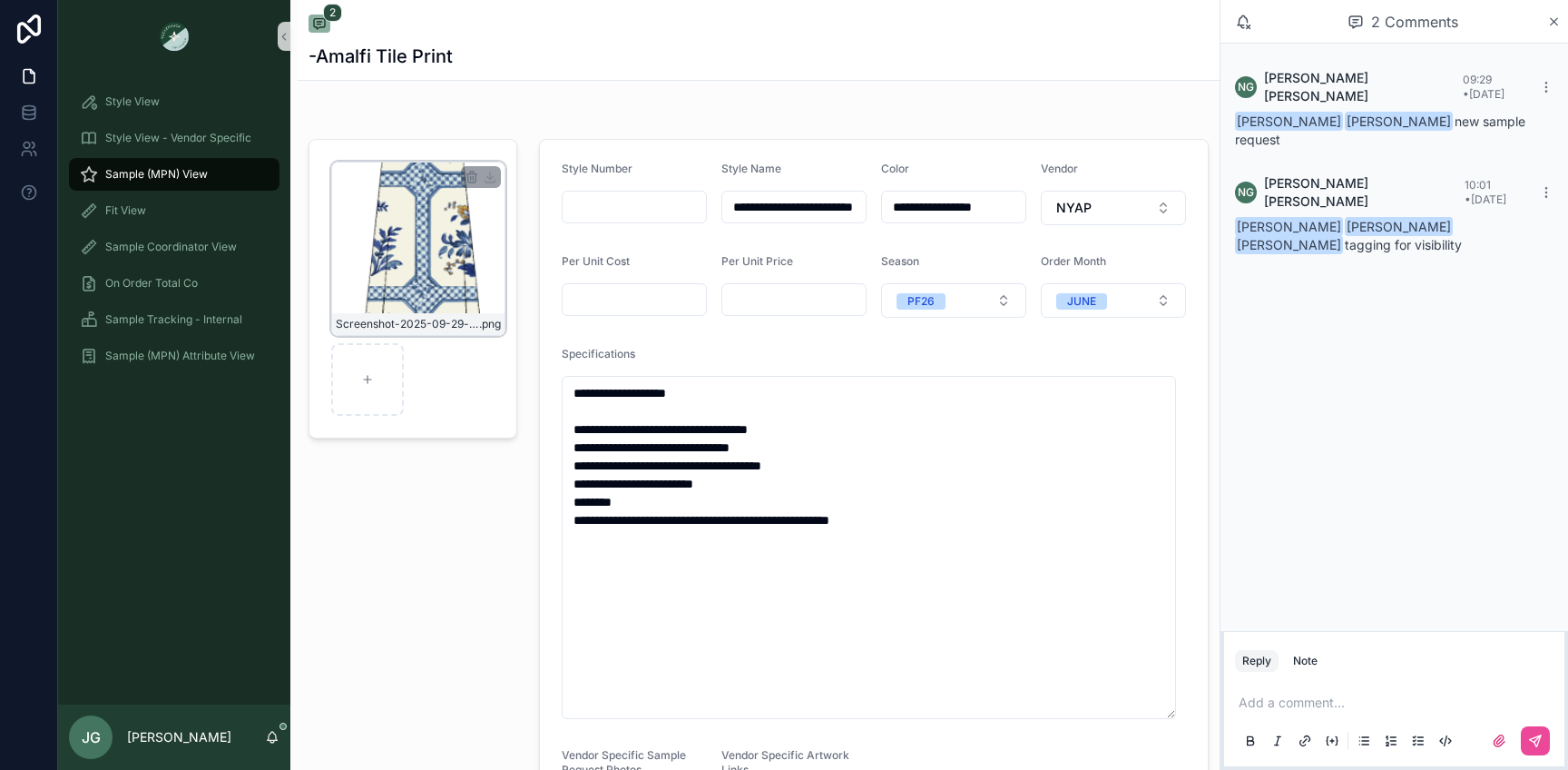
click at [430, 269] on div "Screenshot-2025-09-29-at-9.26.22-AM .png" at bounding box center [418, 248] width 174 height 175
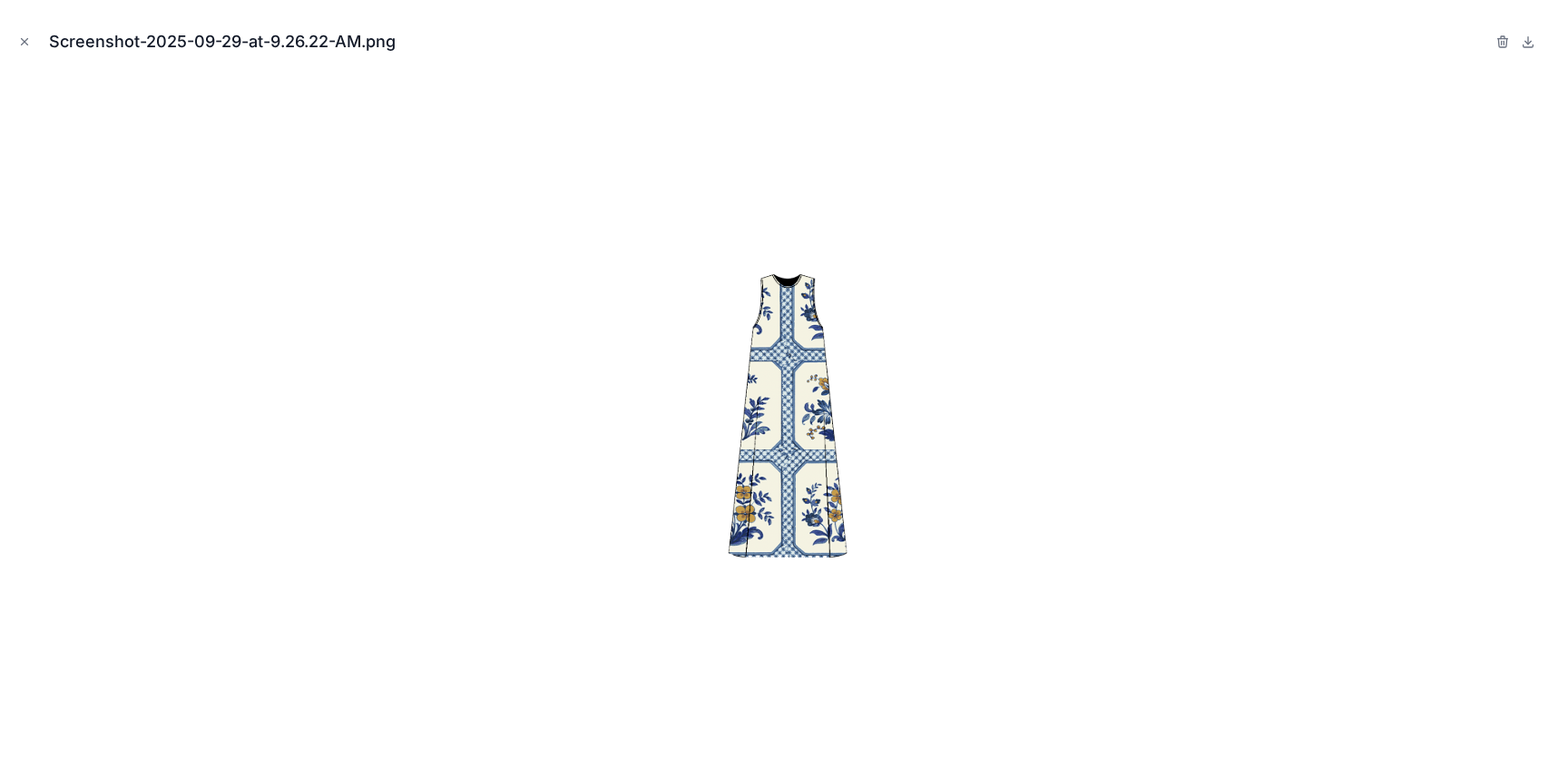
click at [35, 37] on div "Screenshot-2025-09-29-at-9.26.22-AM.png" at bounding box center [784, 41] width 1539 height 54
click at [26, 35] on icon "Close modal" at bounding box center [24, 41] width 13 height 13
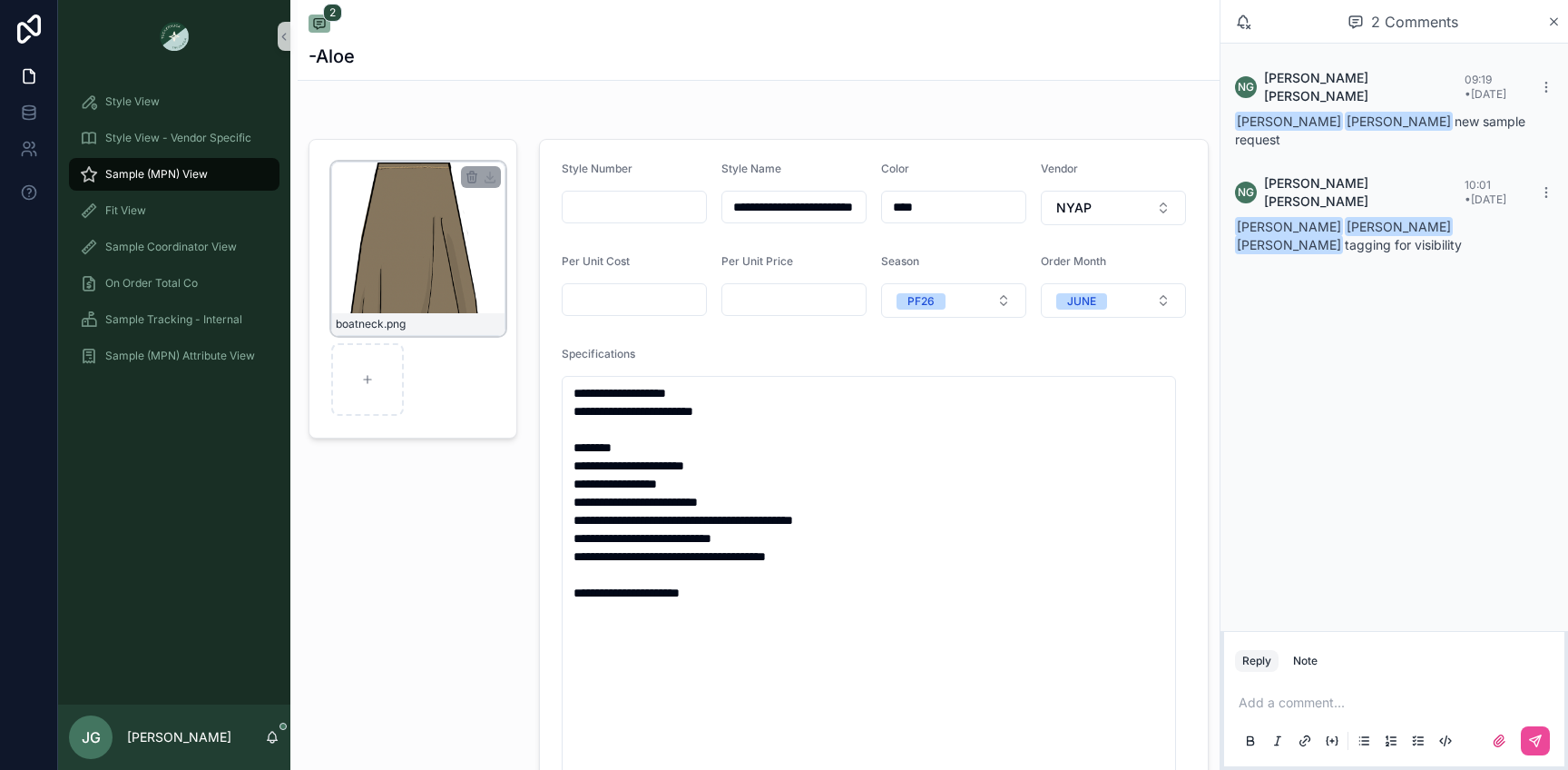
click at [386, 269] on div "boatneck .png" at bounding box center [418, 248] width 174 height 175
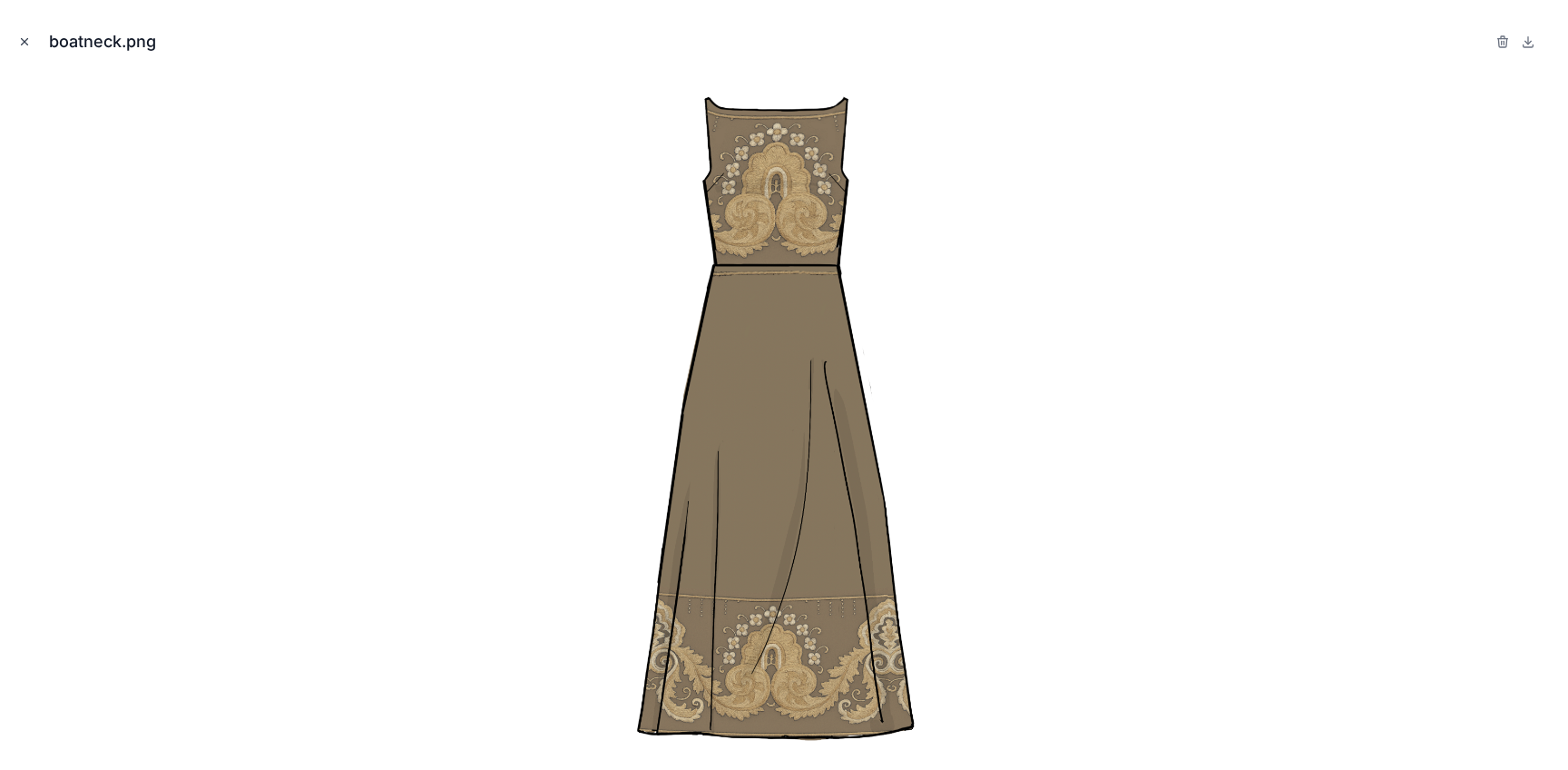
click at [27, 31] on div "boatneck.png" at bounding box center [784, 41] width 1539 height 54
click at [29, 35] on icon "Close modal" at bounding box center [24, 41] width 13 height 13
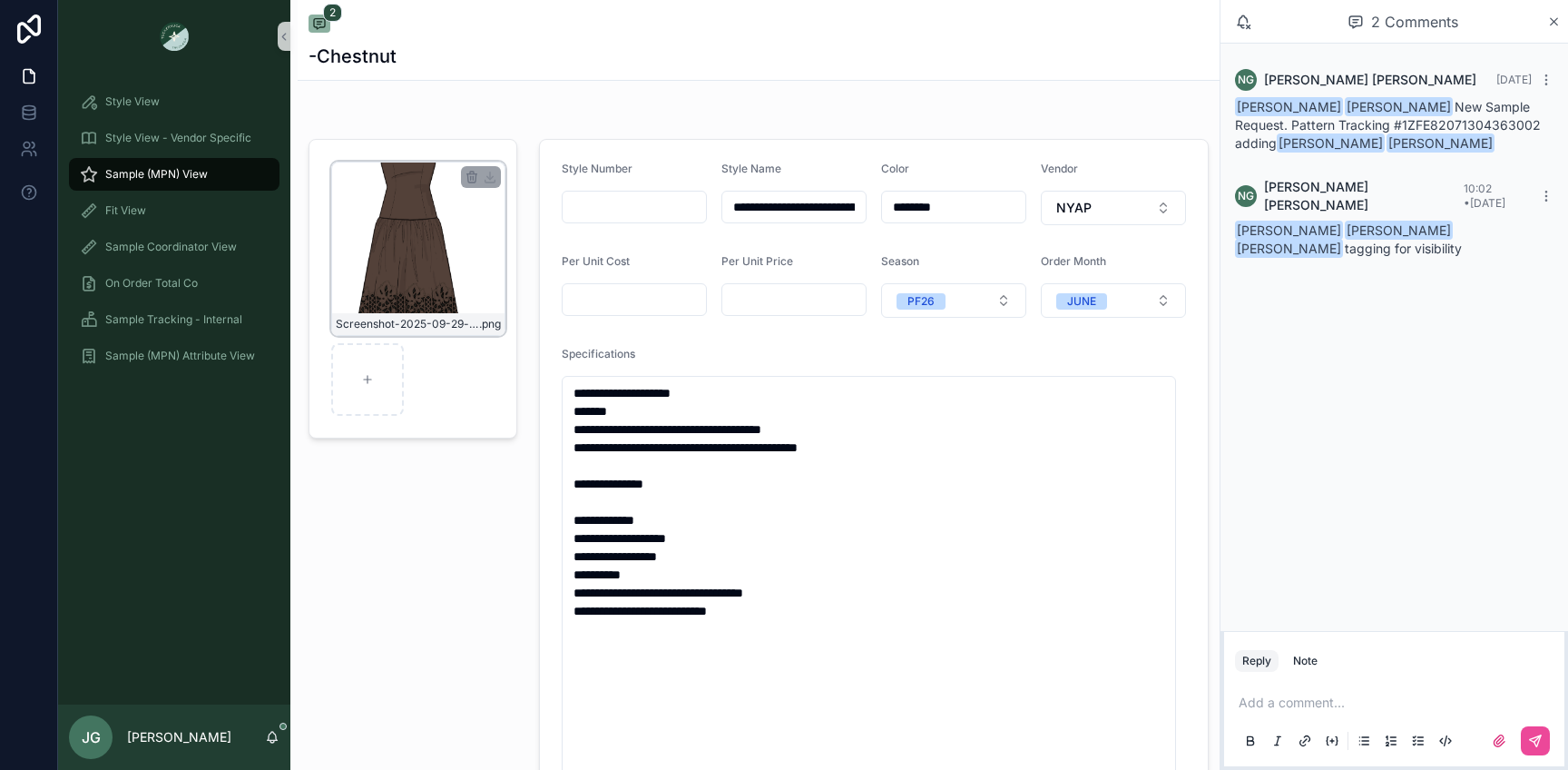
click at [416, 203] on div "Screenshot-2025-09-29-at-9.11.22-AM .png" at bounding box center [418, 248] width 174 height 175
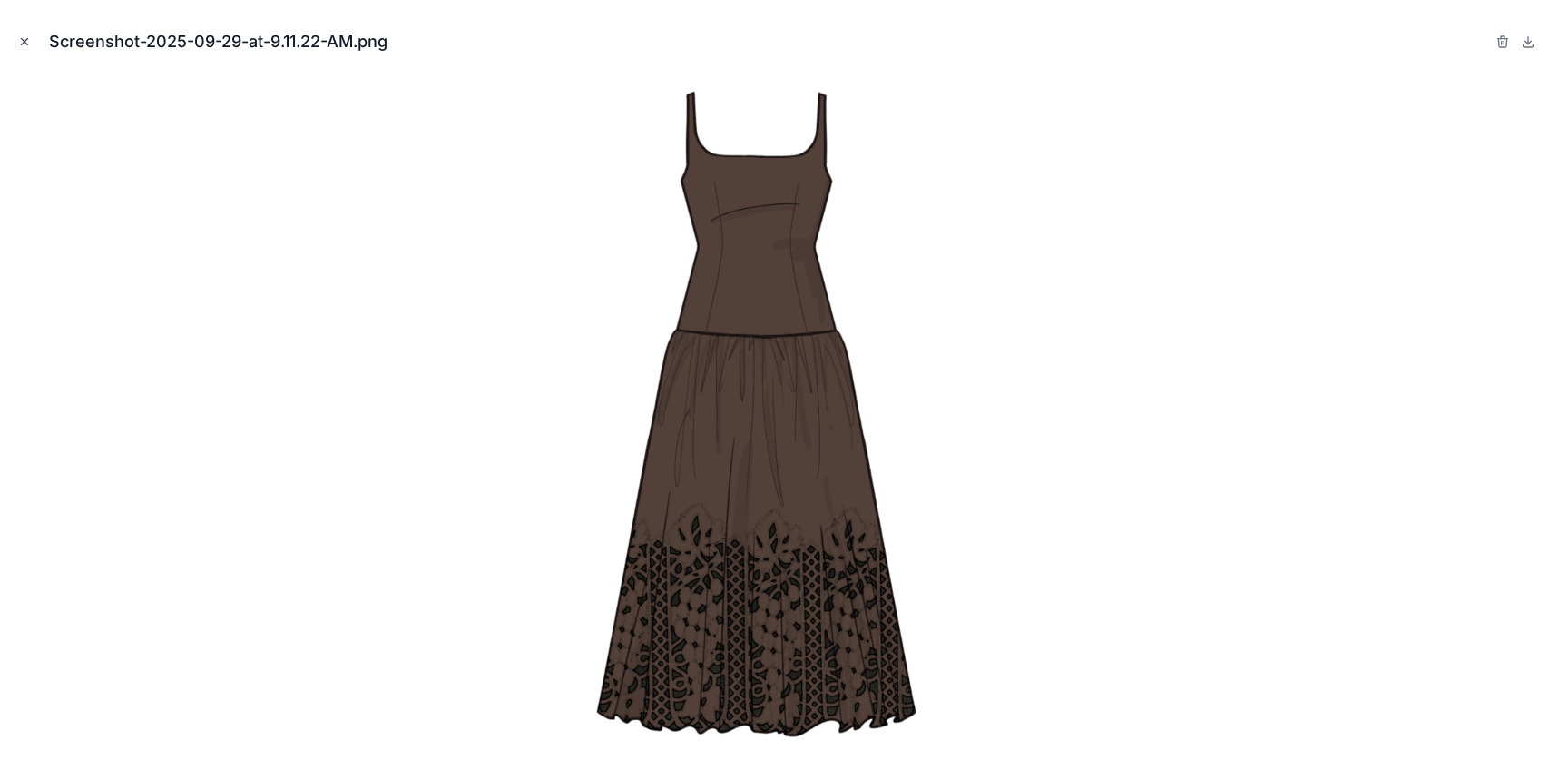
click at [29, 43] on icon "Close modal" at bounding box center [24, 41] width 13 height 13
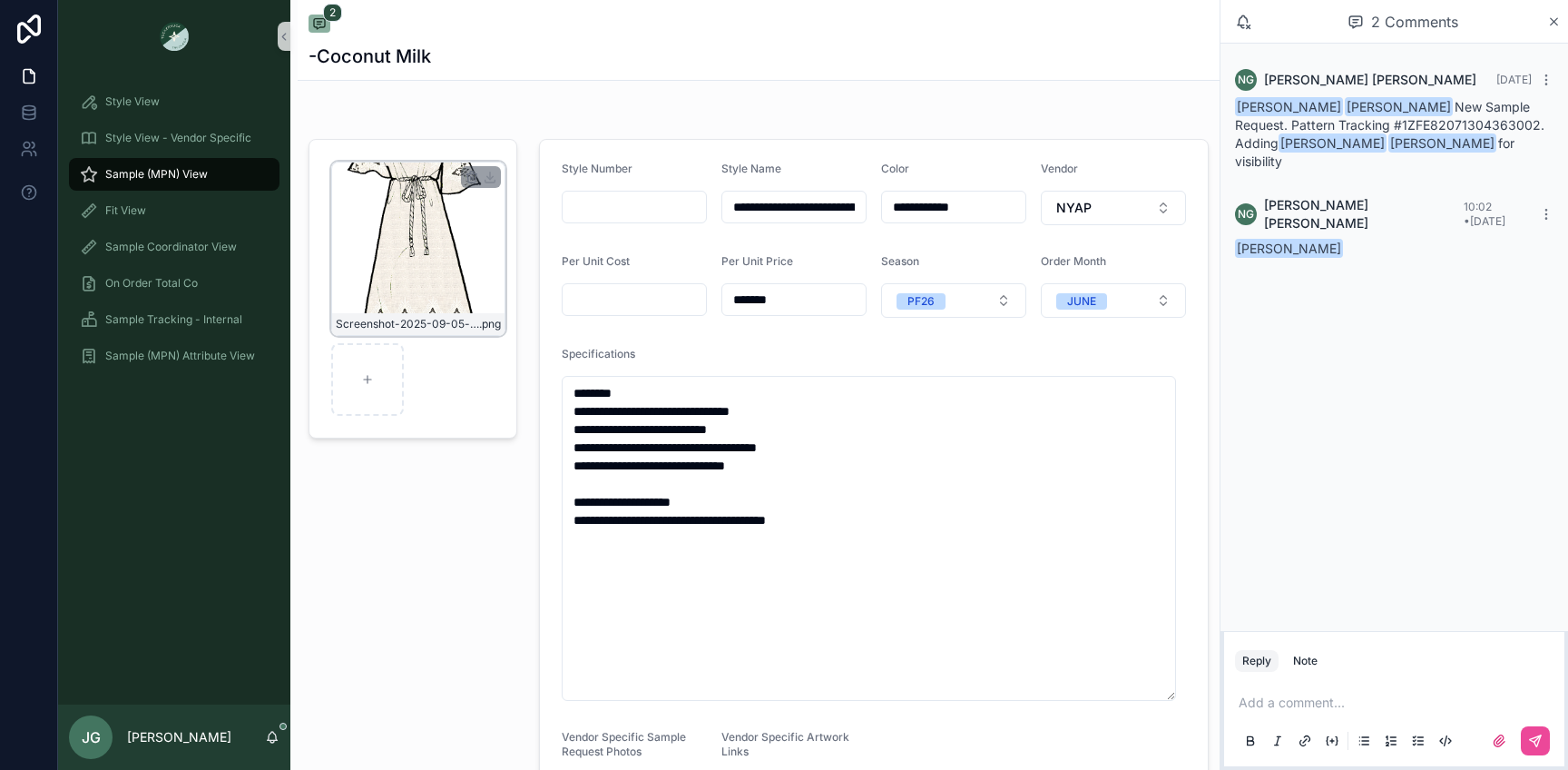
click at [404, 245] on div "Screenshot-2025-09-05-at-3.50.39-PM .png" at bounding box center [418, 248] width 174 height 175
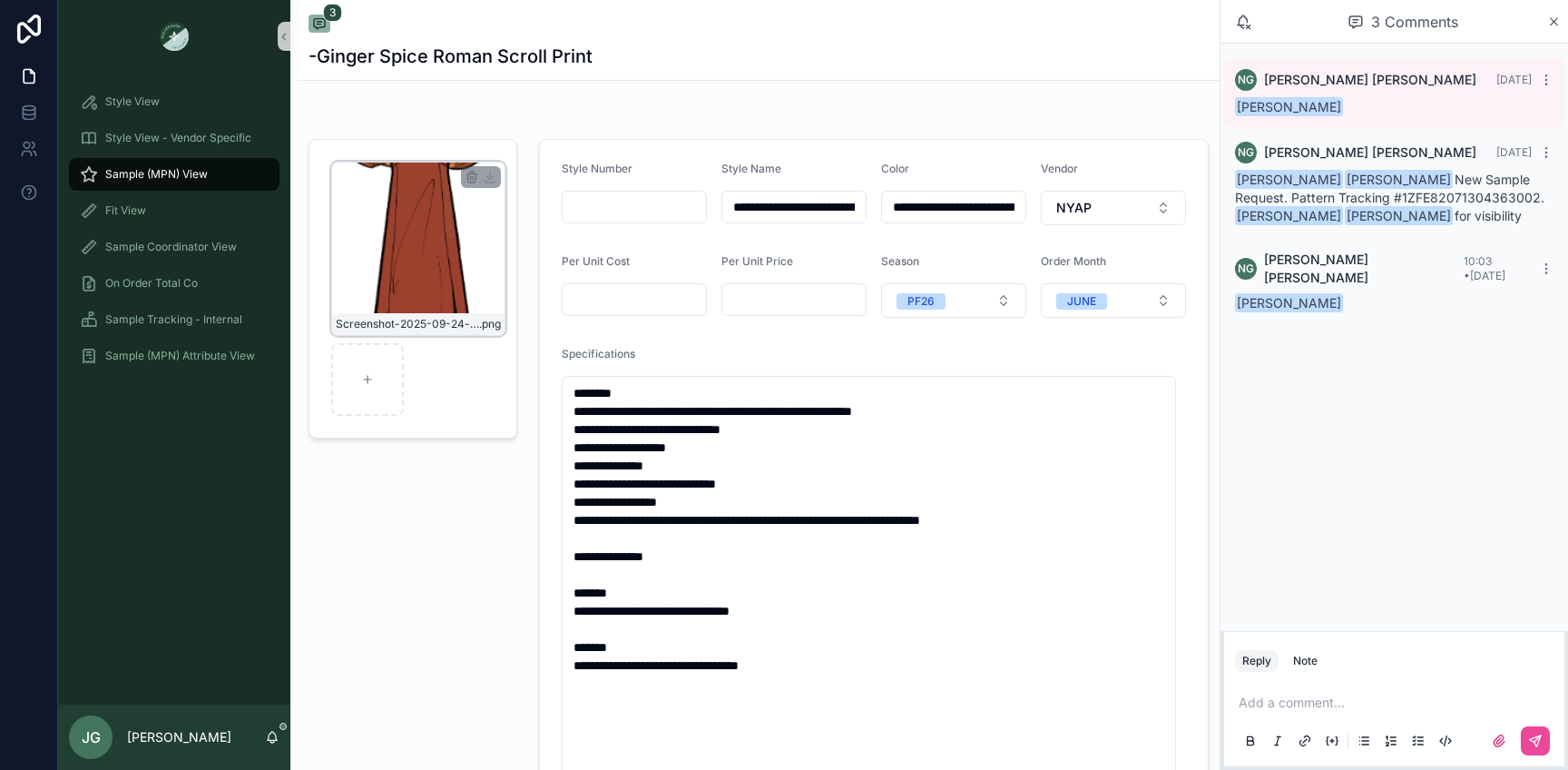
click at [443, 253] on div "Screenshot-2025-09-24-at-10.25.56-AM .png" at bounding box center [418, 248] width 174 height 175
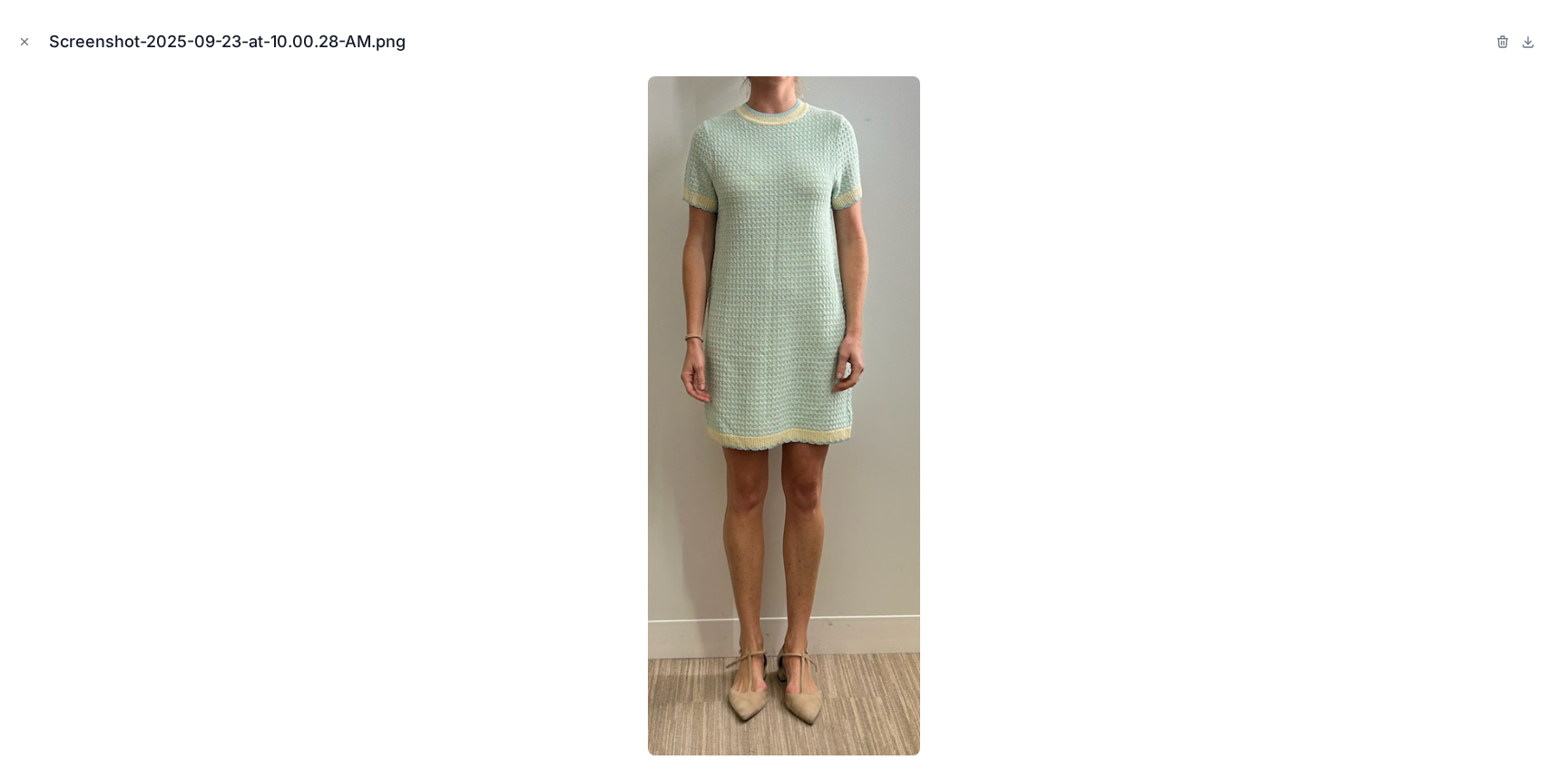
scroll to position [315, 0]
click at [27, 36] on icon "Close modal" at bounding box center [24, 41] width 13 height 13
